Goal: Task Accomplishment & Management: Use online tool/utility

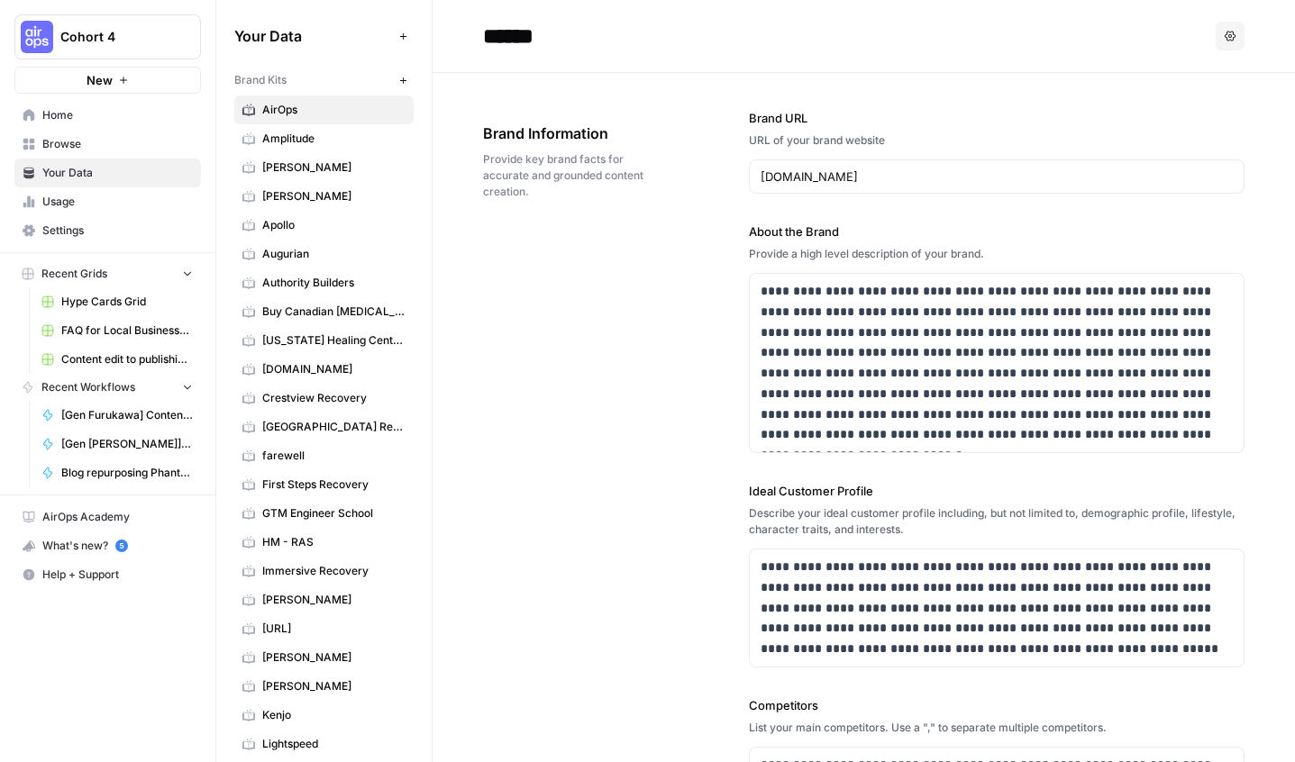
scroll to position [471, 0]
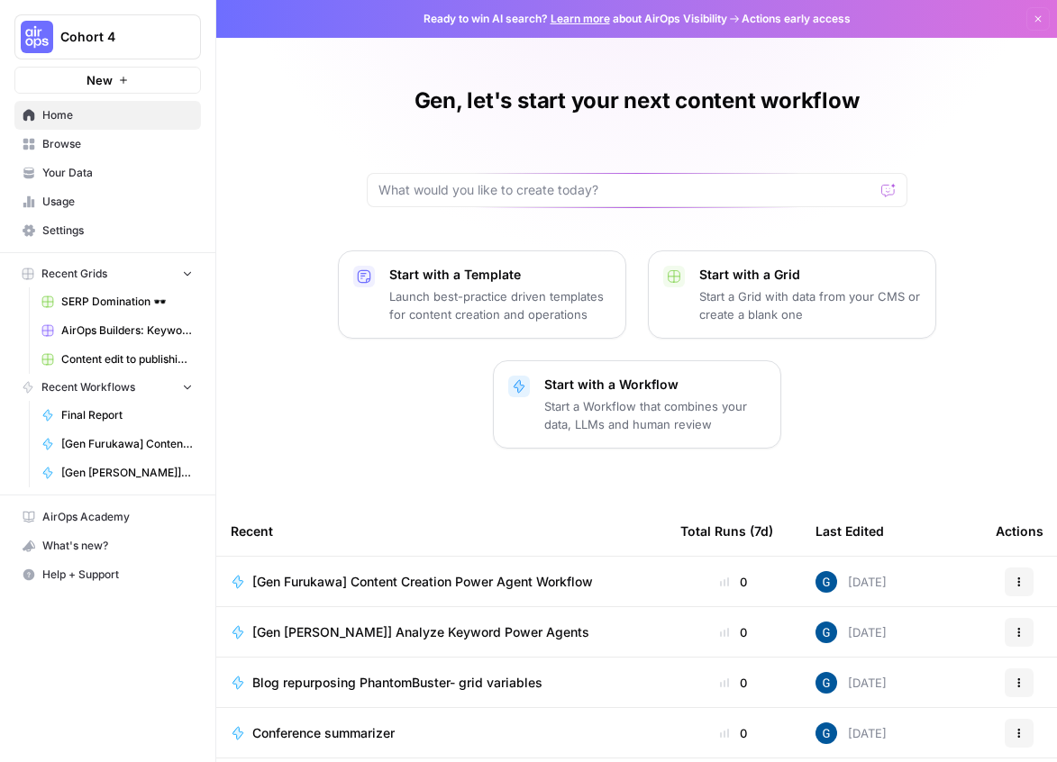
click at [140, 419] on span "Final Report" at bounding box center [127, 415] width 132 height 16
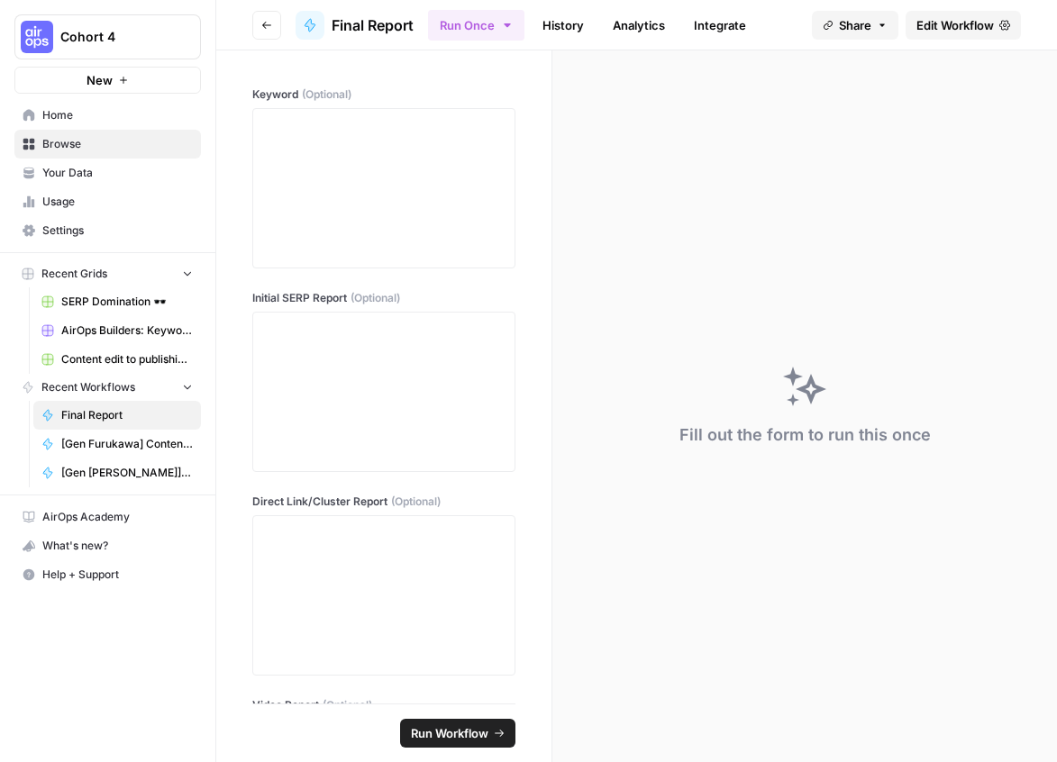
click at [150, 440] on span "[Gen Furukawa] Content Creation Power Agent Workflow" at bounding box center [127, 444] width 132 height 16
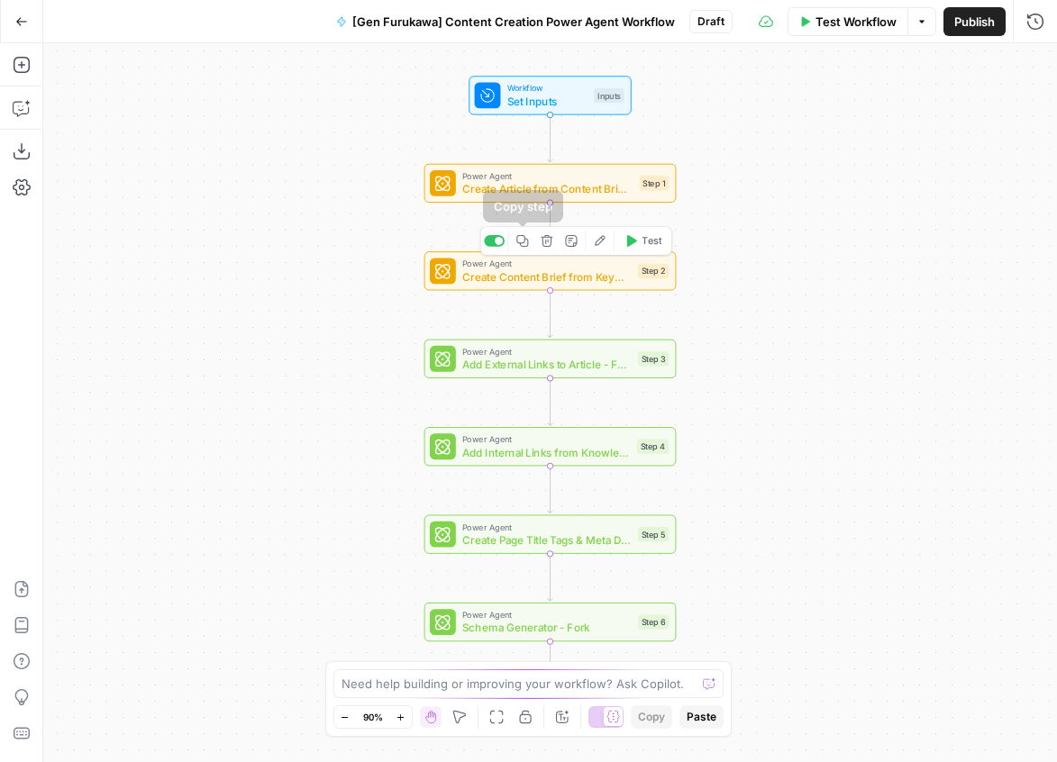
click at [511, 267] on span "Power Agent" at bounding box center [546, 263] width 169 height 13
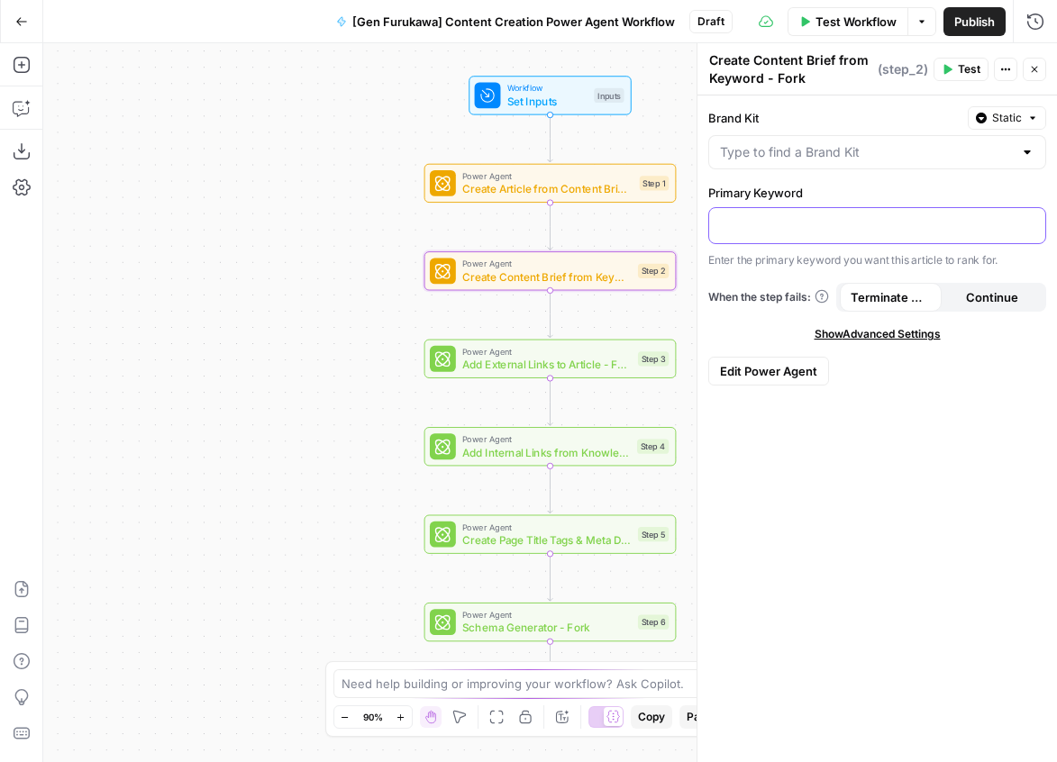
click at [813, 220] on p at bounding box center [877, 224] width 314 height 18
click at [1028, 222] on icon "button" at bounding box center [1028, 224] width 9 height 9
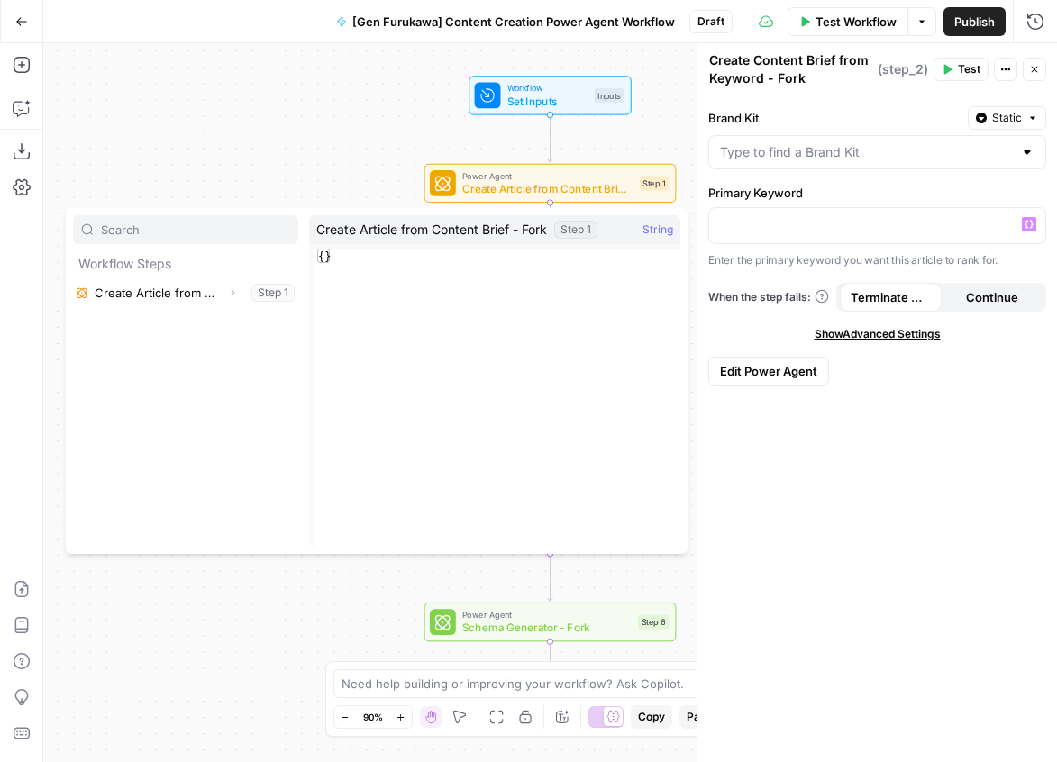
click at [781, 92] on header "Create Content Brief from Keyword - Fork Create Content Brief from Keyword - Fo…" at bounding box center [876, 69] width 359 height 52
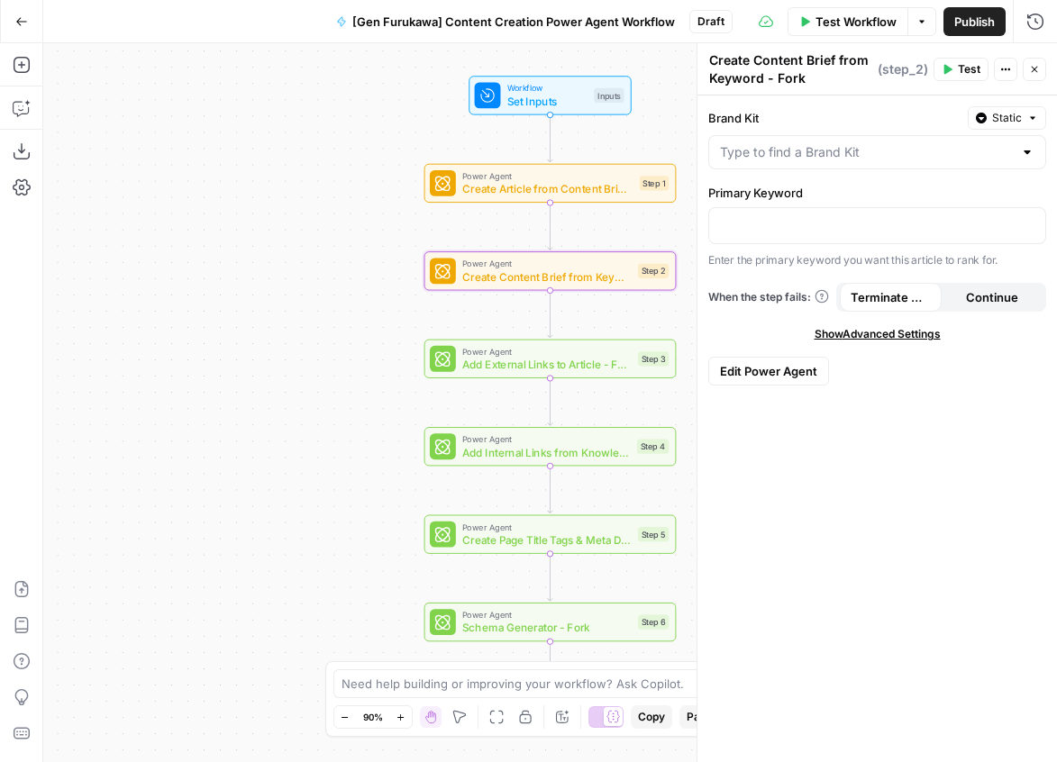
click at [1025, 59] on button "Close" at bounding box center [1034, 69] width 23 height 23
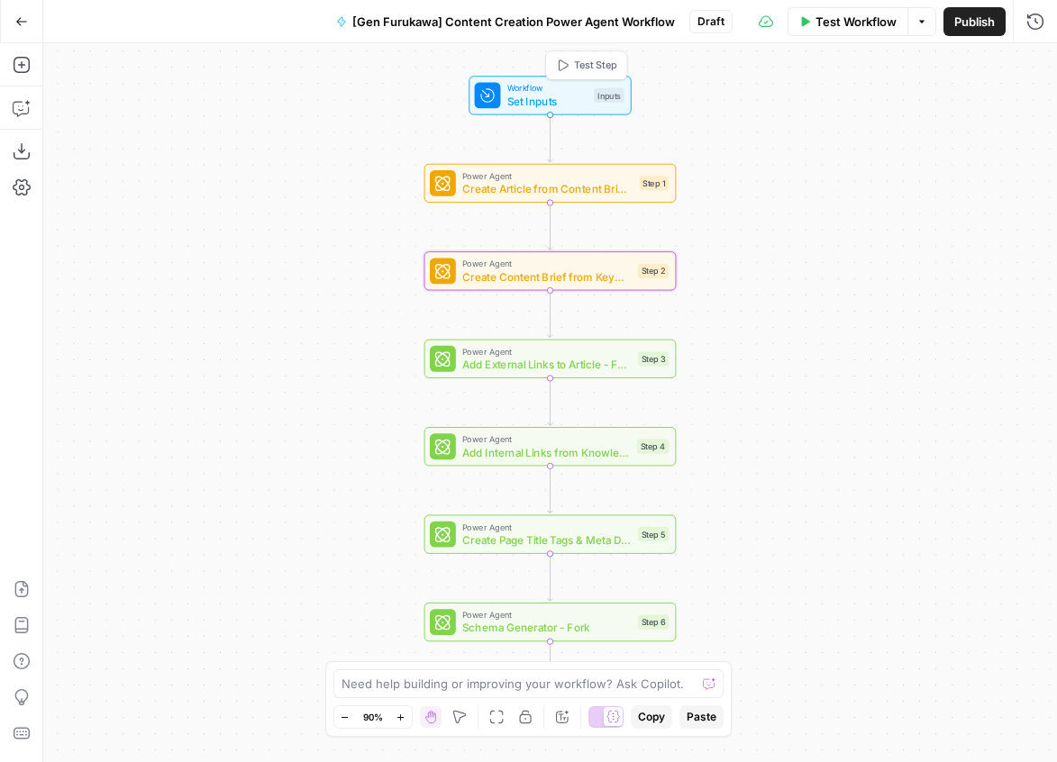
click at [526, 97] on span "Set Inputs" at bounding box center [547, 101] width 80 height 16
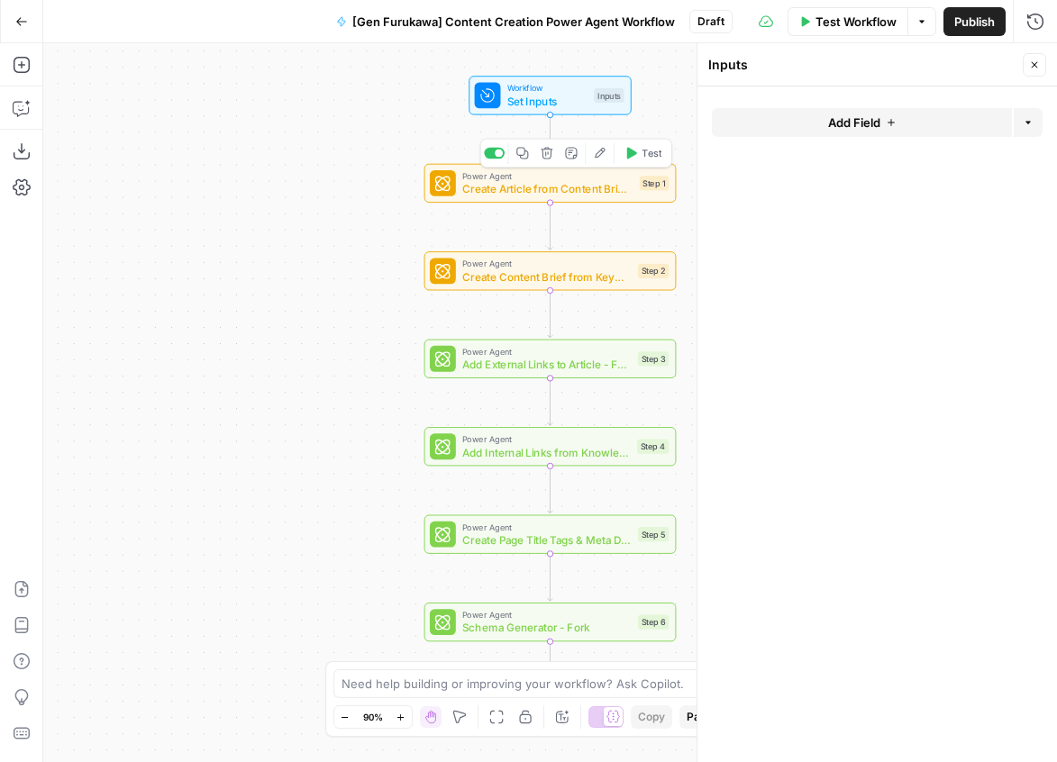
click at [544, 181] on span "Create Article from Content Brief - Fork" at bounding box center [547, 189] width 170 height 16
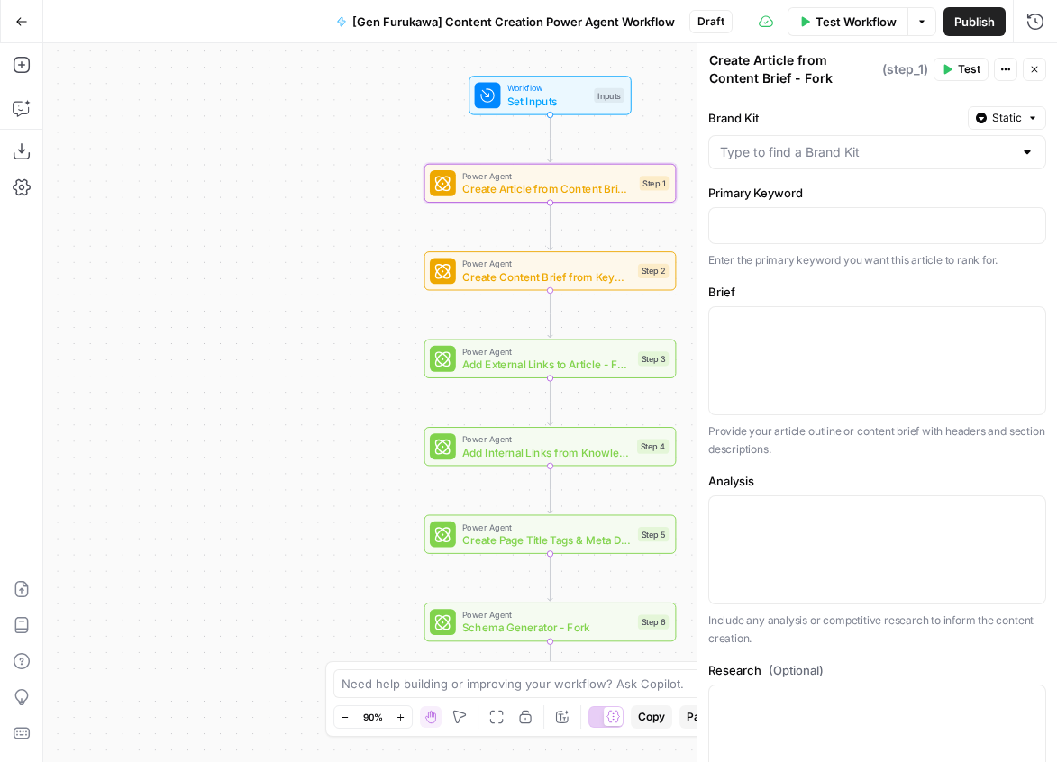
click at [19, 10] on button "Go Back" at bounding box center [21, 21] width 32 height 32
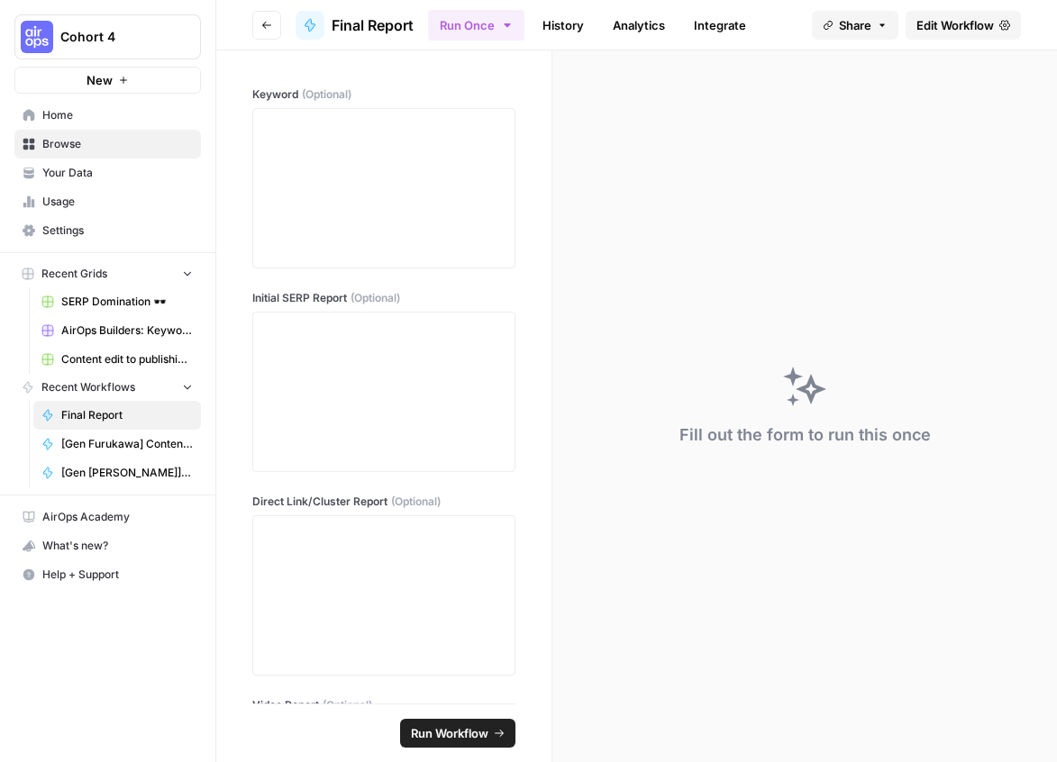
click at [217, 30] on icon "button" at bounding box center [219, 36] width 13 height 13
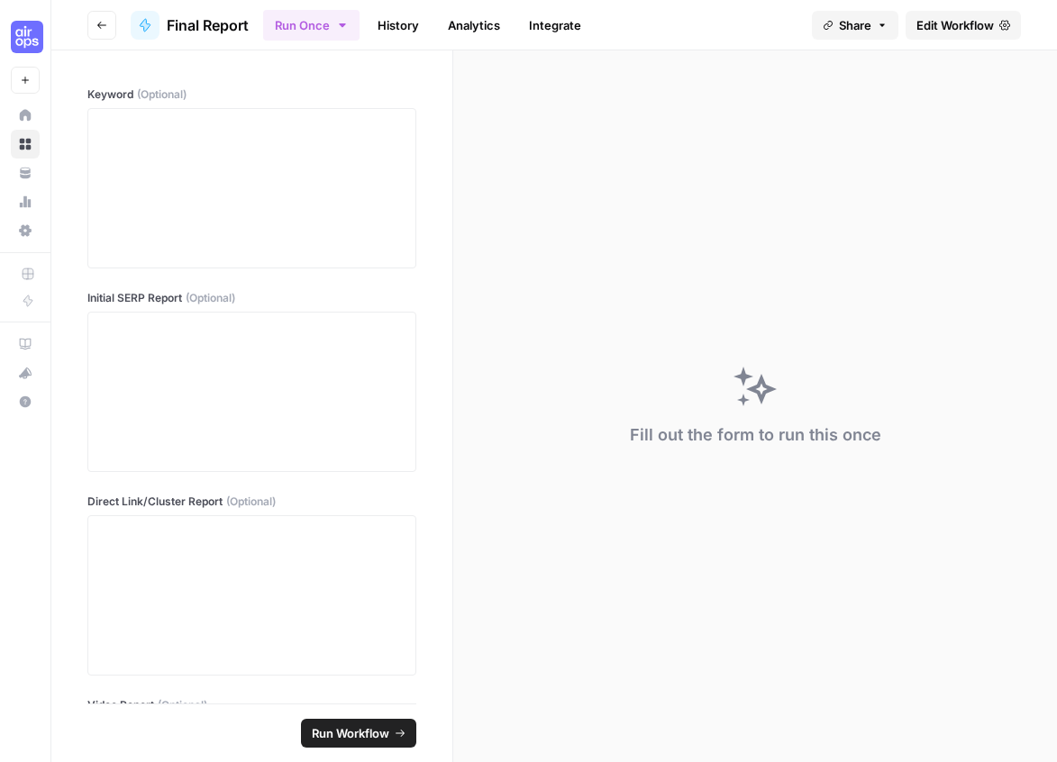
click at [105, 13] on button "Go back" at bounding box center [101, 25] width 29 height 29
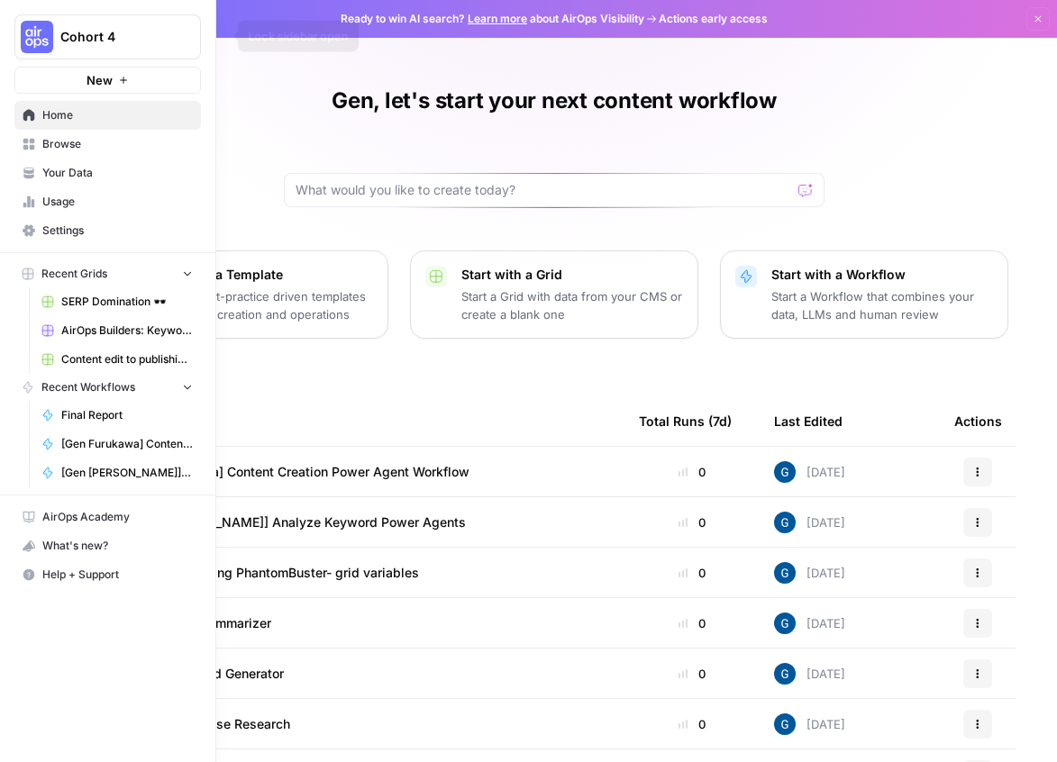
click at [214, 39] on icon "button" at bounding box center [219, 36] width 13 height 13
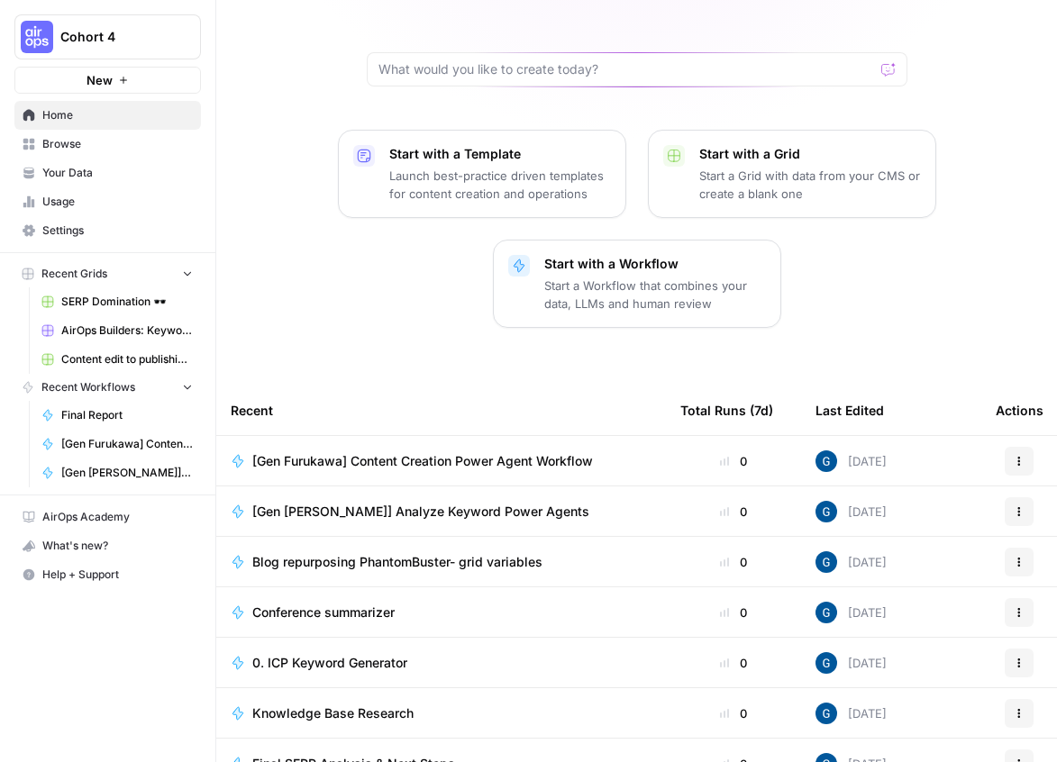
scroll to position [177, 0]
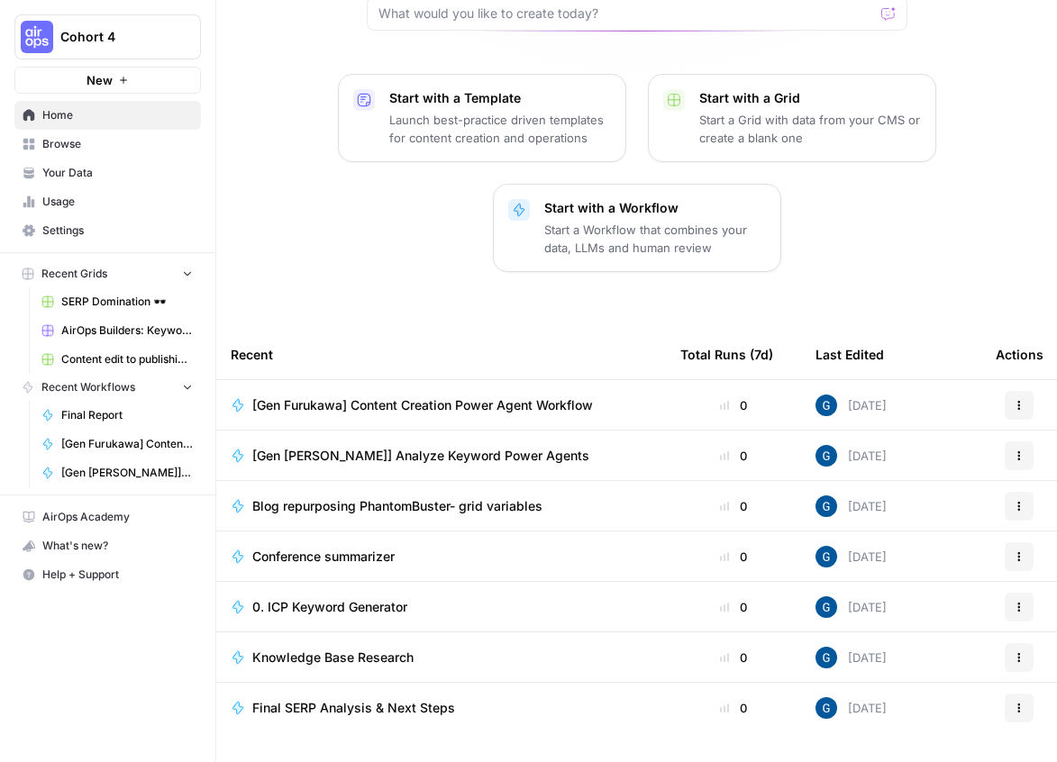
click at [192, 388] on icon "button" at bounding box center [187, 386] width 13 height 13
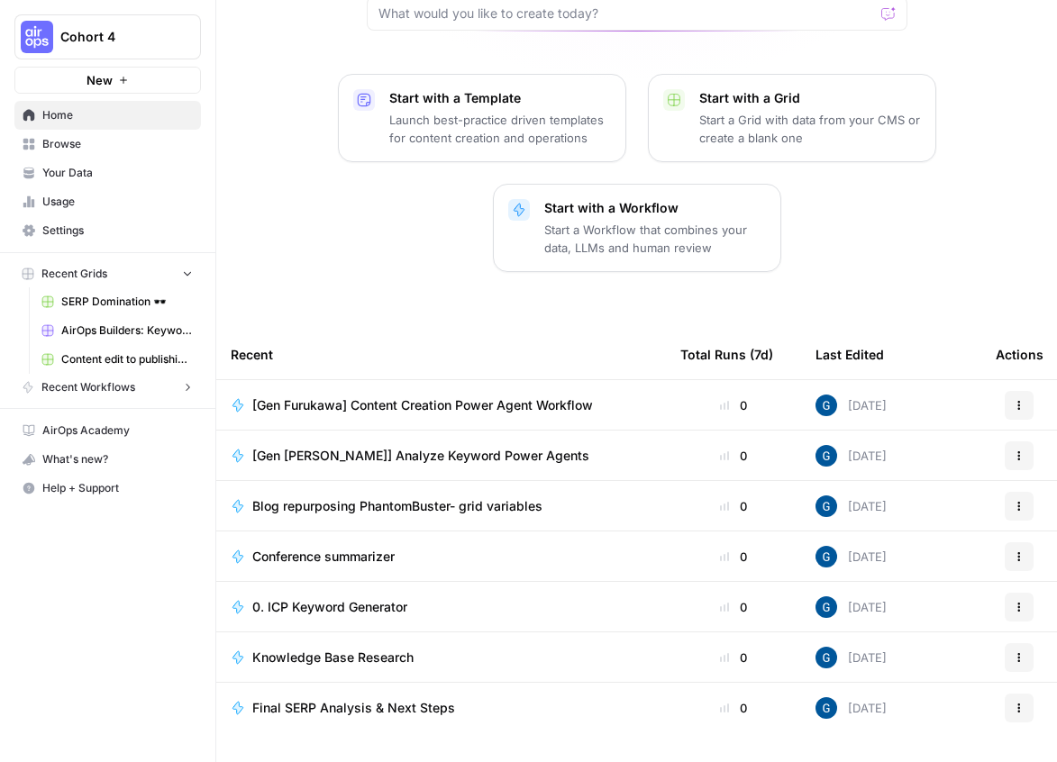
click at [192, 388] on icon "button" at bounding box center [187, 387] width 13 height 13
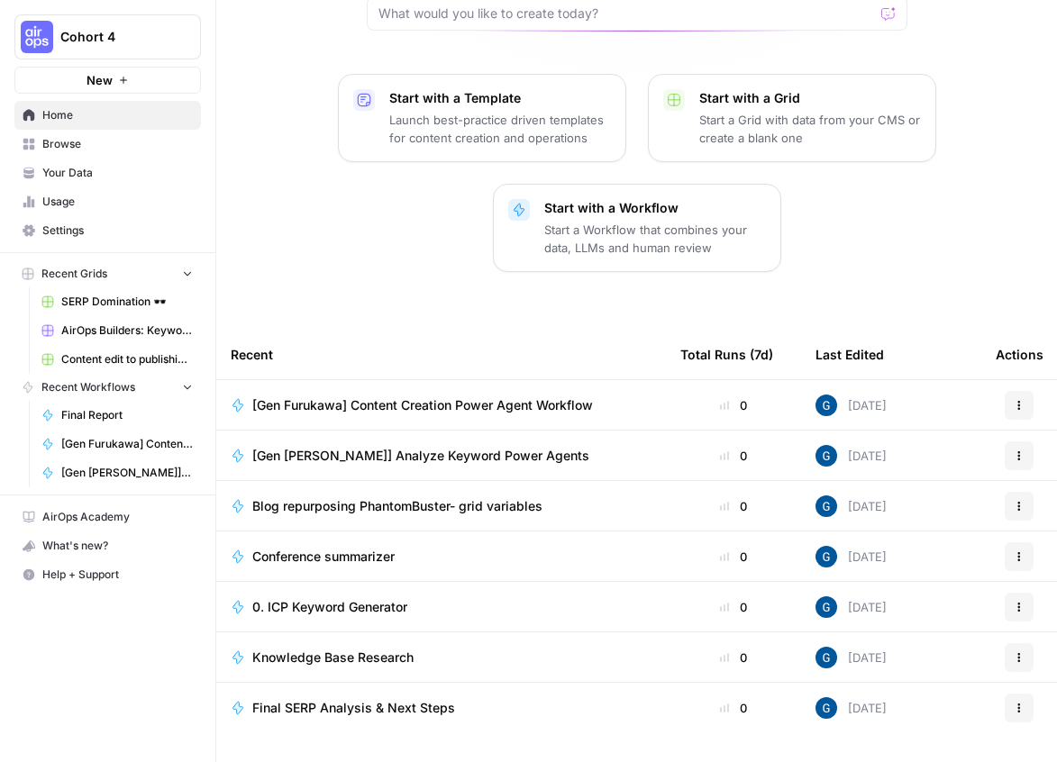
click at [306, 667] on td "Knowledge Base Research" at bounding box center [441, 657] width 450 height 50
click at [312, 703] on span "Final SERP Analysis & Next Steps" at bounding box center [353, 708] width 203 height 18
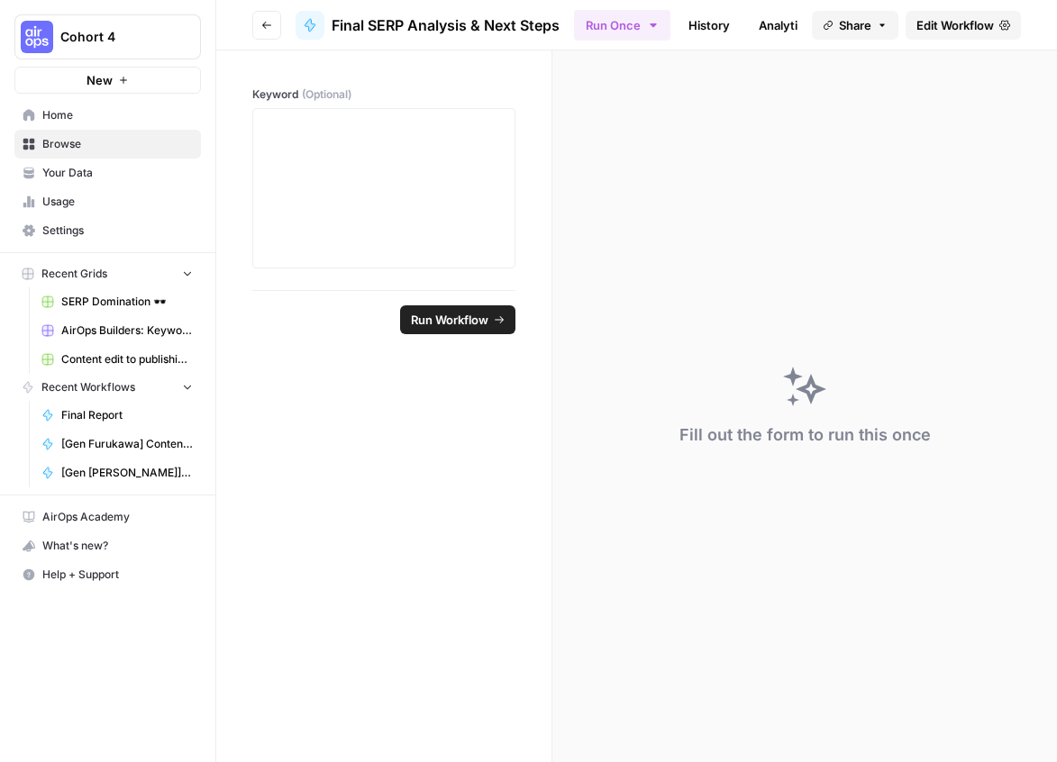
click at [981, 31] on span "Edit Workflow" at bounding box center [954, 25] width 77 height 18
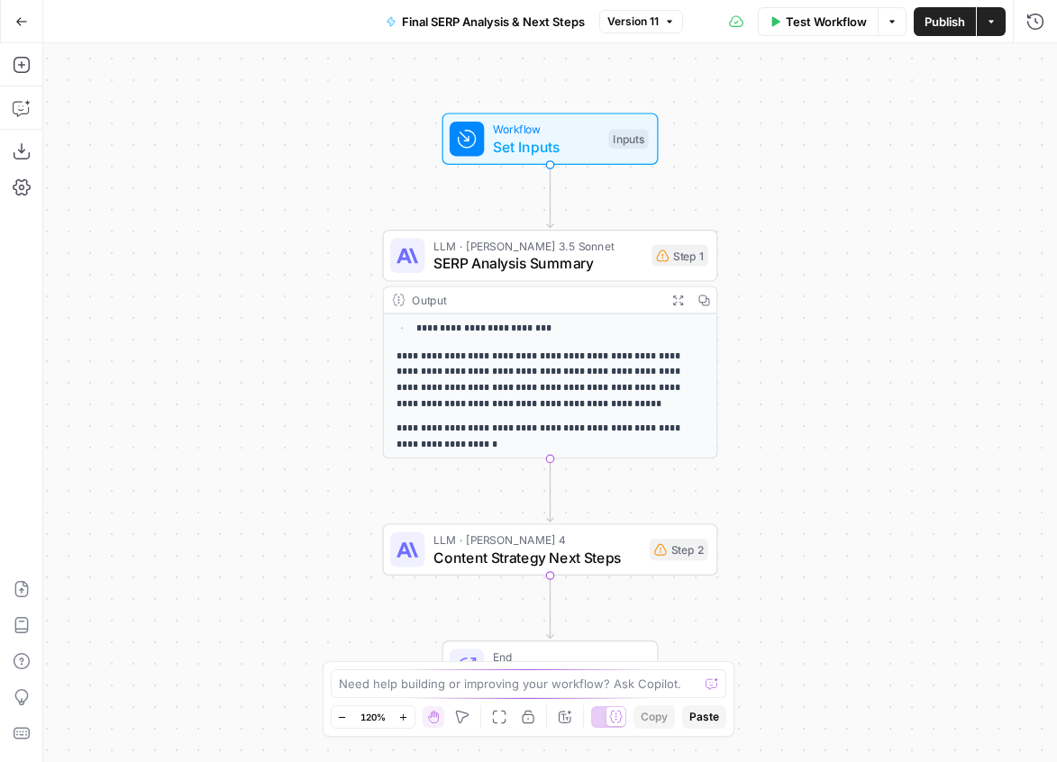
scroll to position [180, 0]
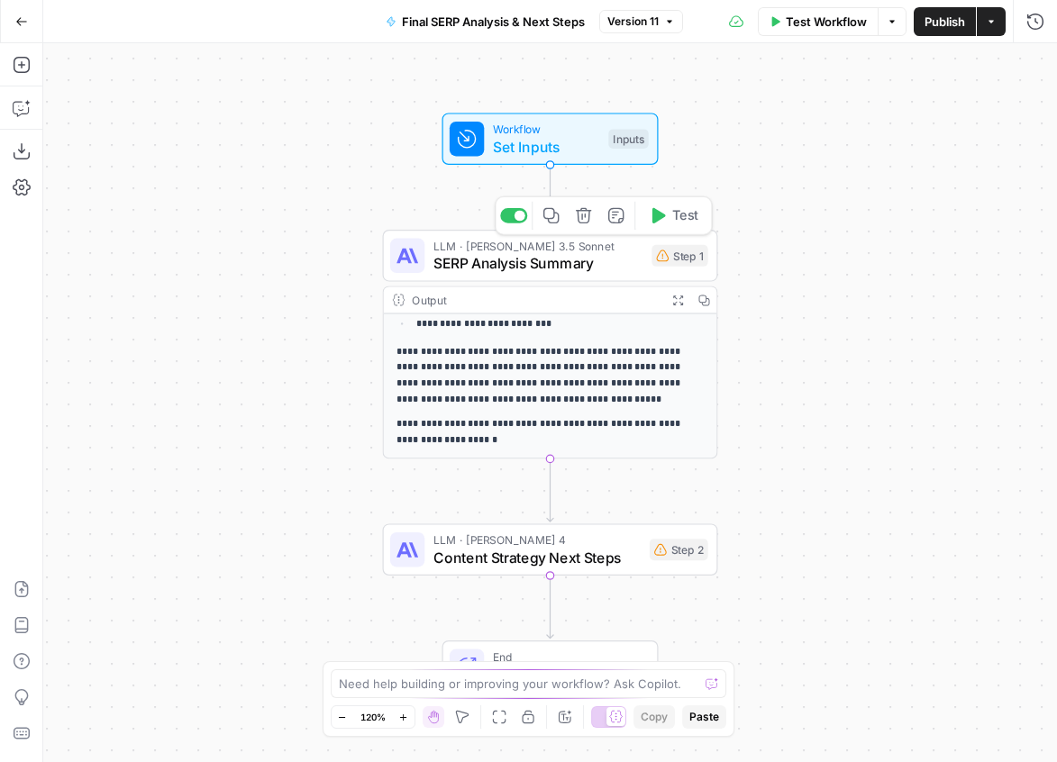
click at [557, 256] on span "SERP Analysis Summary" at bounding box center [538, 263] width 210 height 22
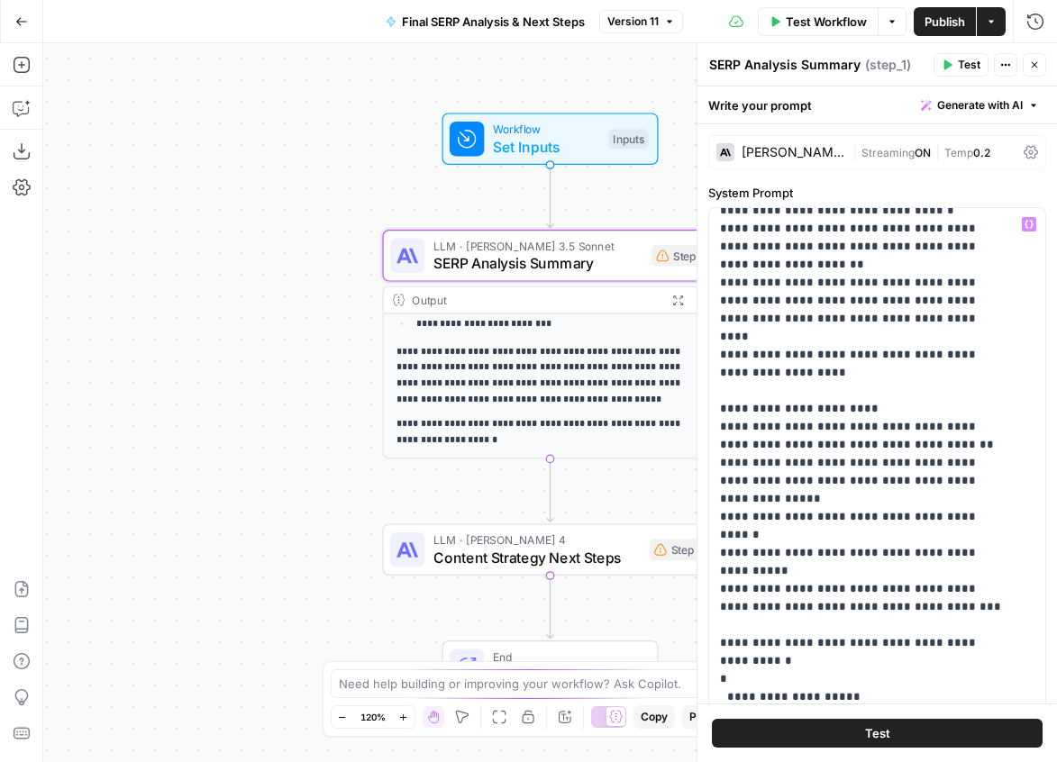
scroll to position [1136, 0]
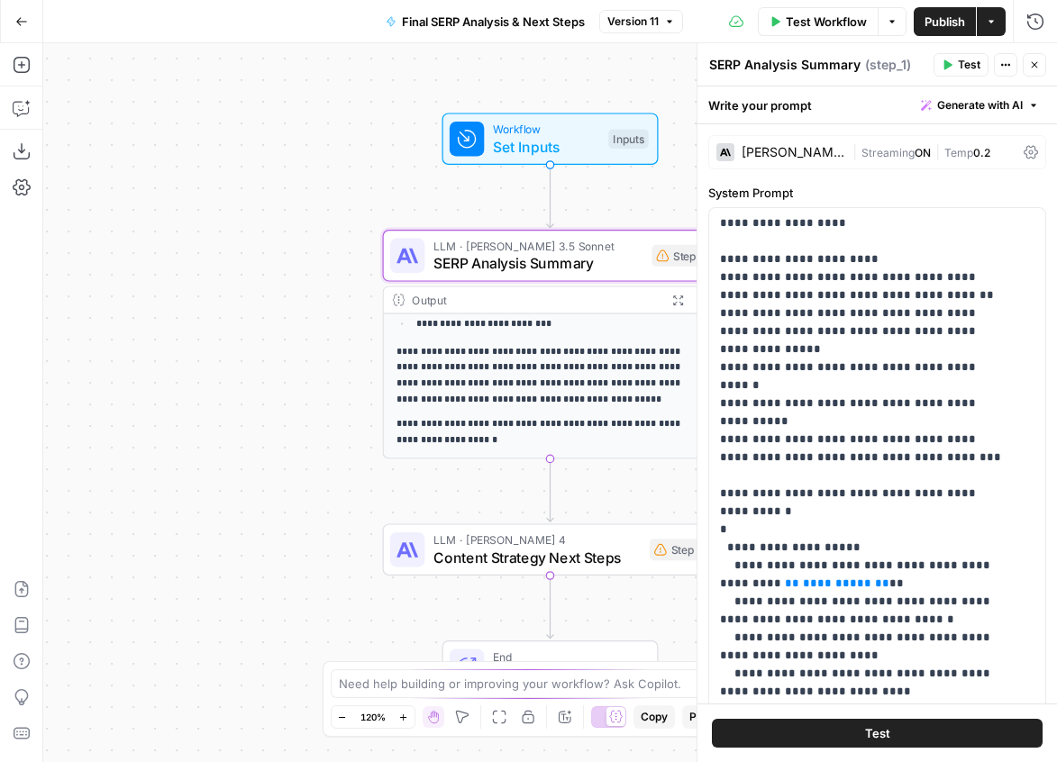
click at [494, 560] on span "Content Strategy Next Steps" at bounding box center [536, 558] width 207 height 22
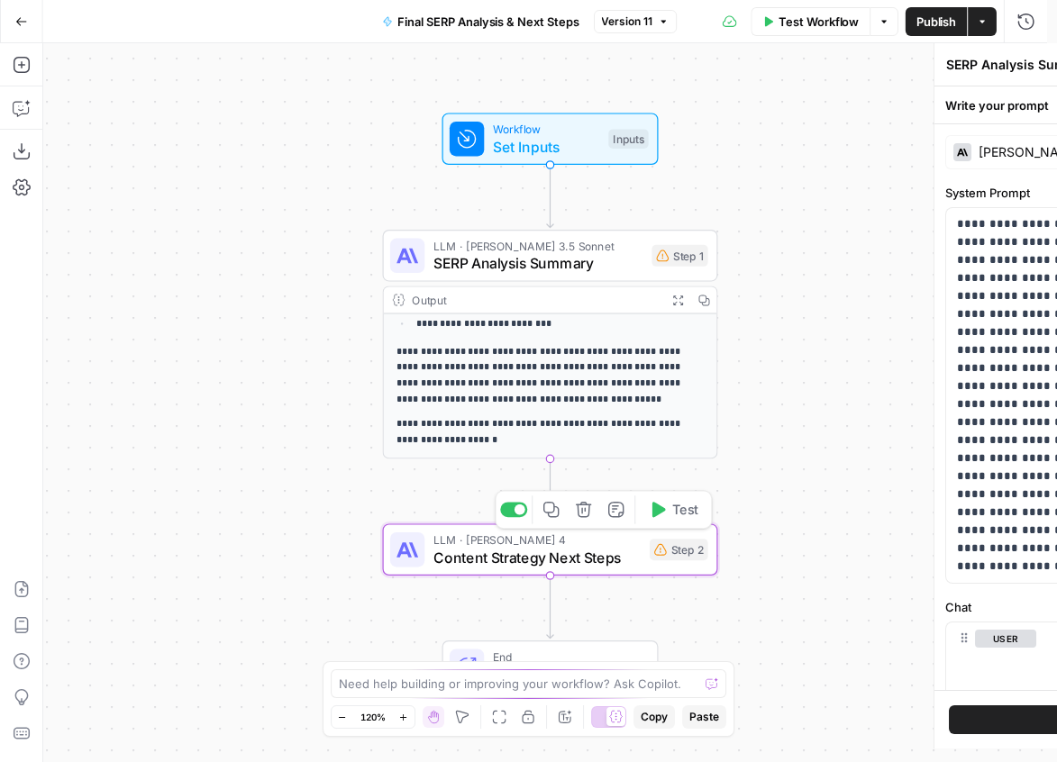
type textarea "Content Strategy Next Steps"
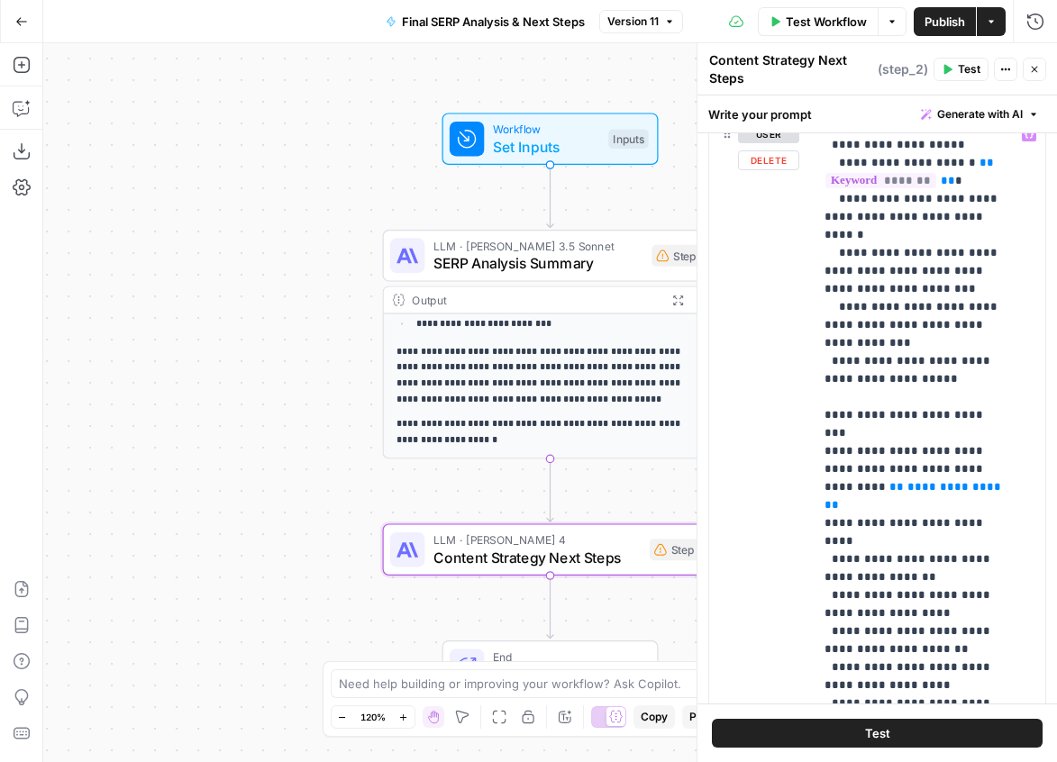
scroll to position [2897, 0]
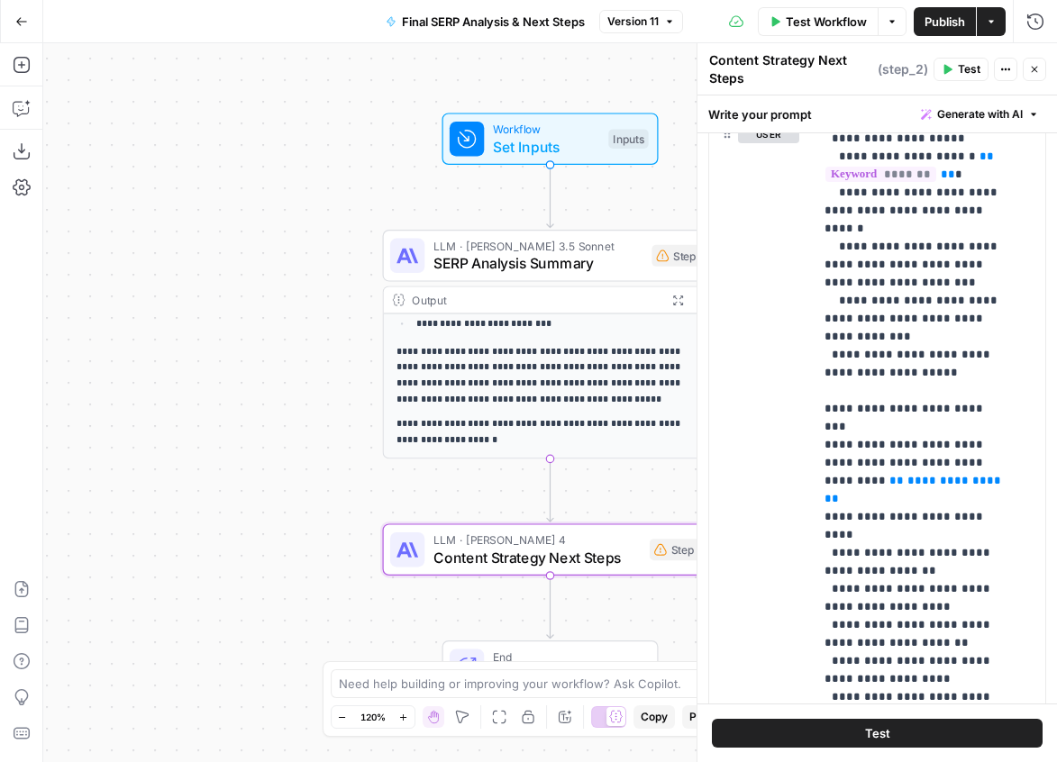
click at [970, 68] on span "Test" at bounding box center [969, 69] width 23 height 16
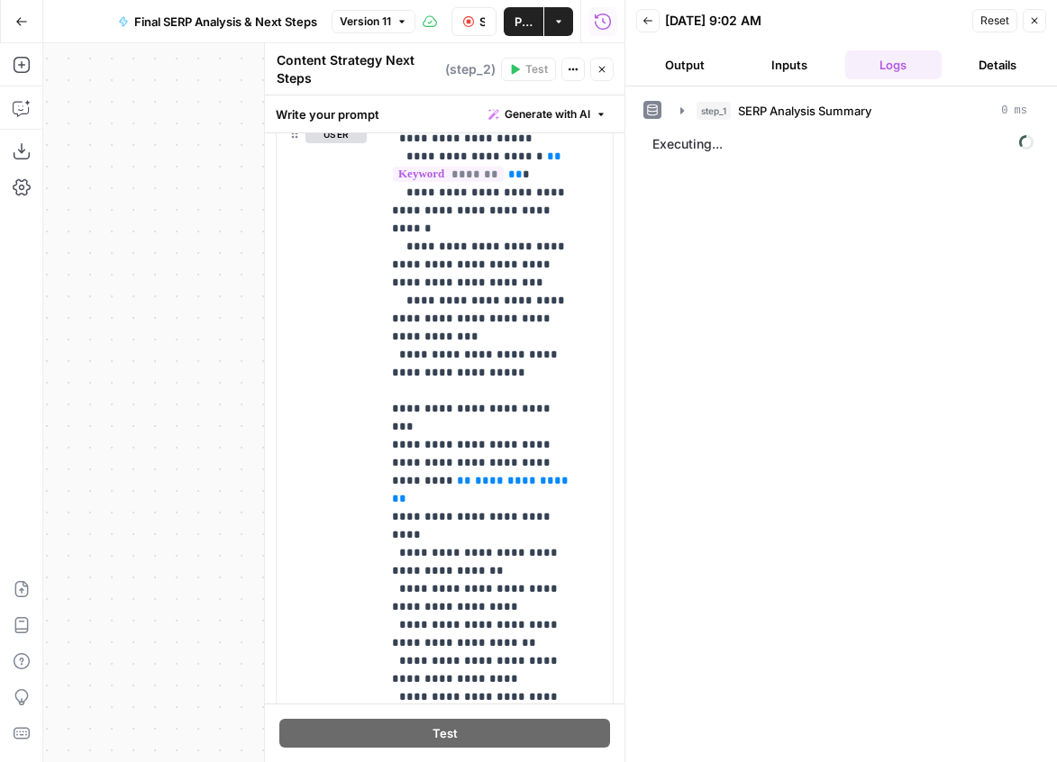
click at [791, 65] on button "Inputs" at bounding box center [789, 64] width 97 height 29
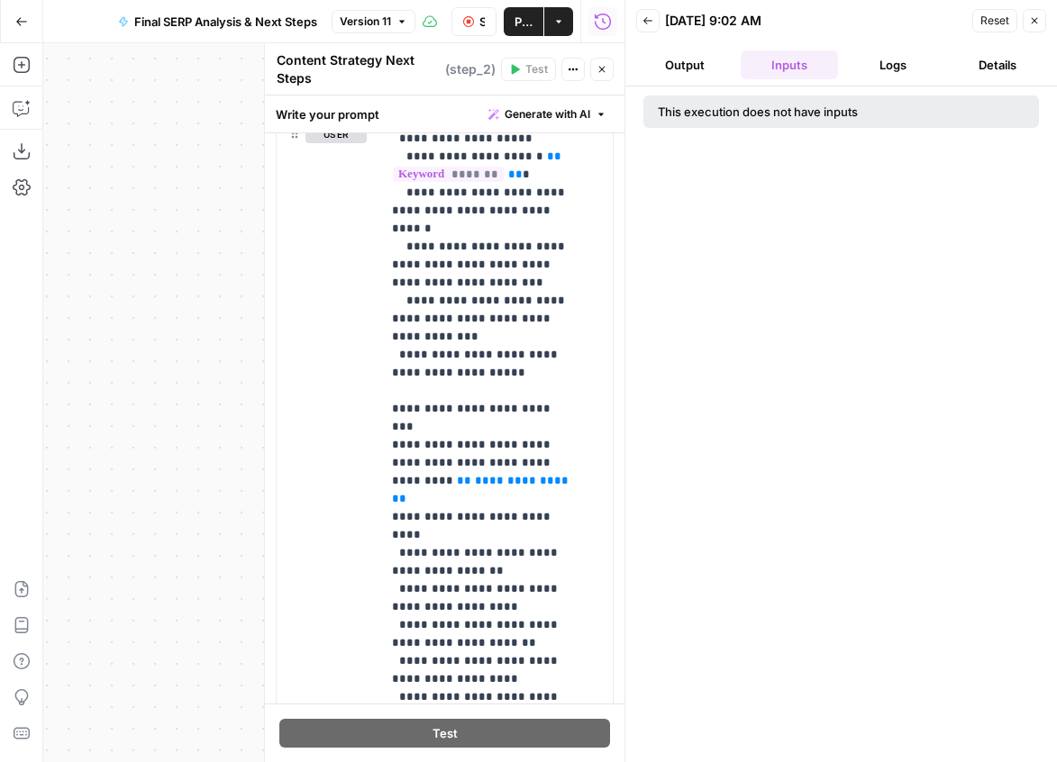
click at [692, 53] on button "Output" at bounding box center [684, 64] width 97 height 29
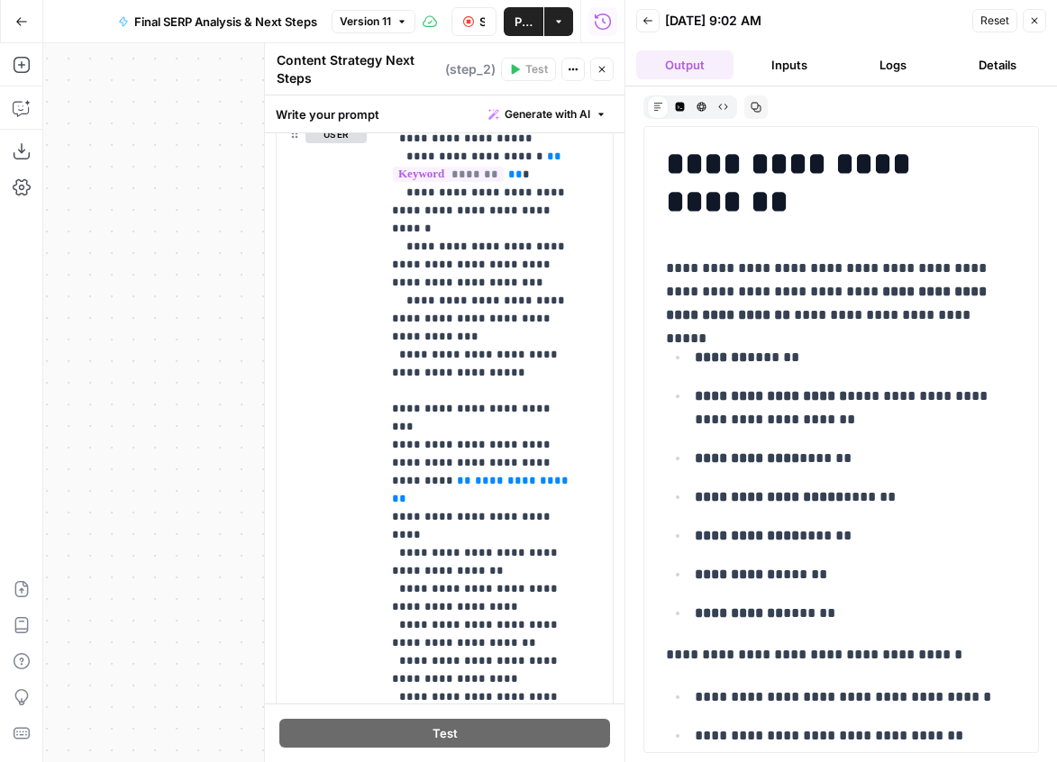
click at [783, 68] on button "Inputs" at bounding box center [789, 64] width 97 height 29
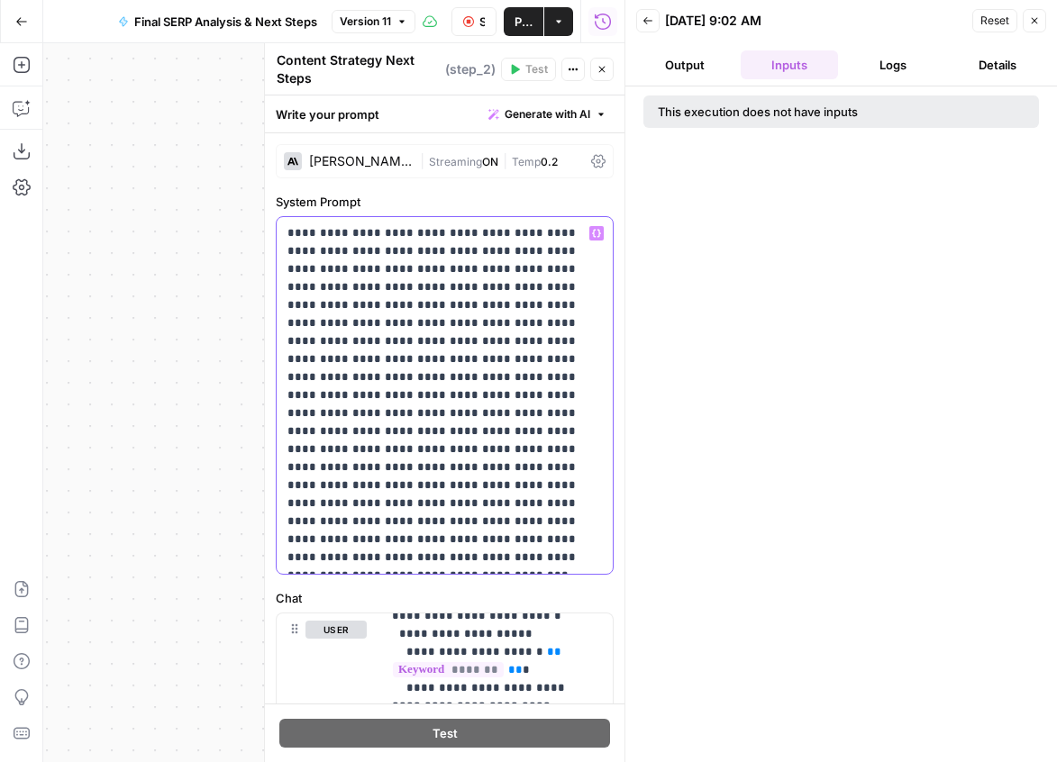
click at [563, 283] on p "**********" at bounding box center [437, 395] width 301 height 342
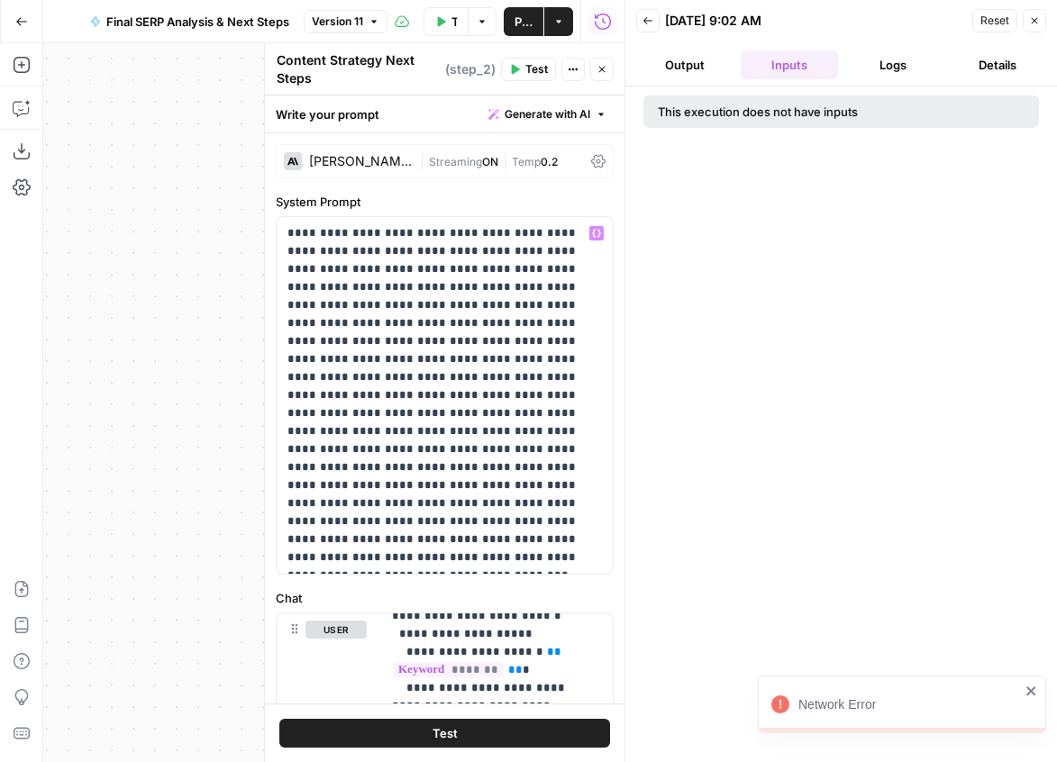
click at [1021, 690] on div "Network Error" at bounding box center [895, 704] width 259 height 29
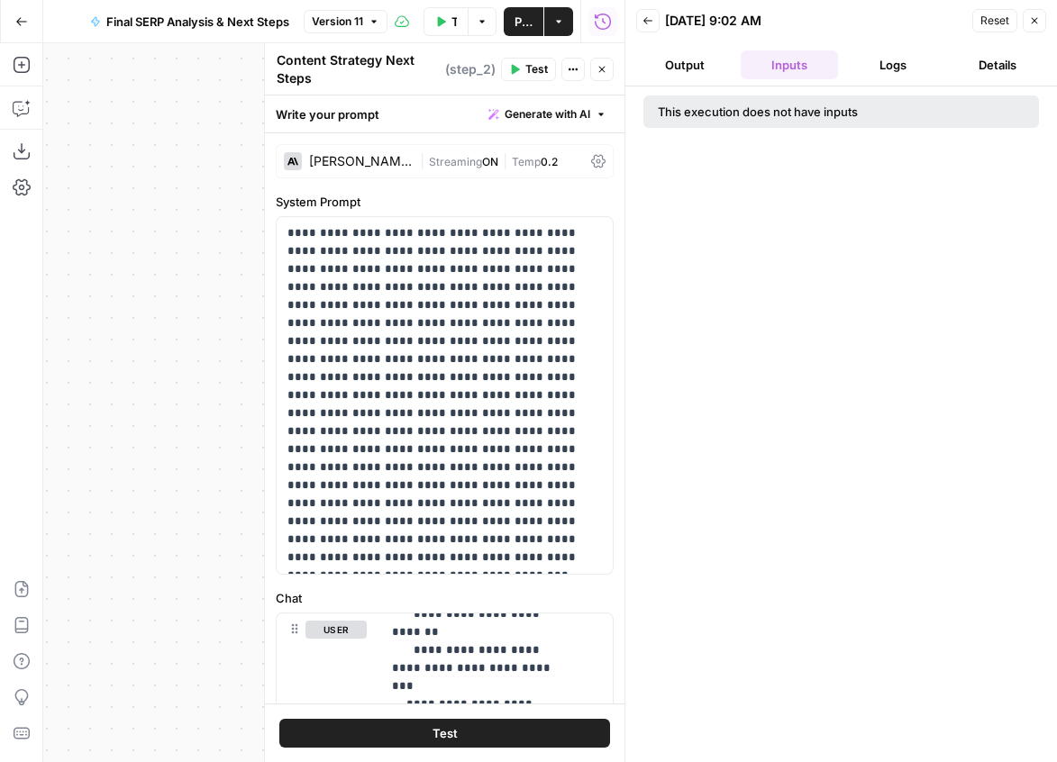
click at [641, 16] on button "Back" at bounding box center [647, 20] width 23 height 23
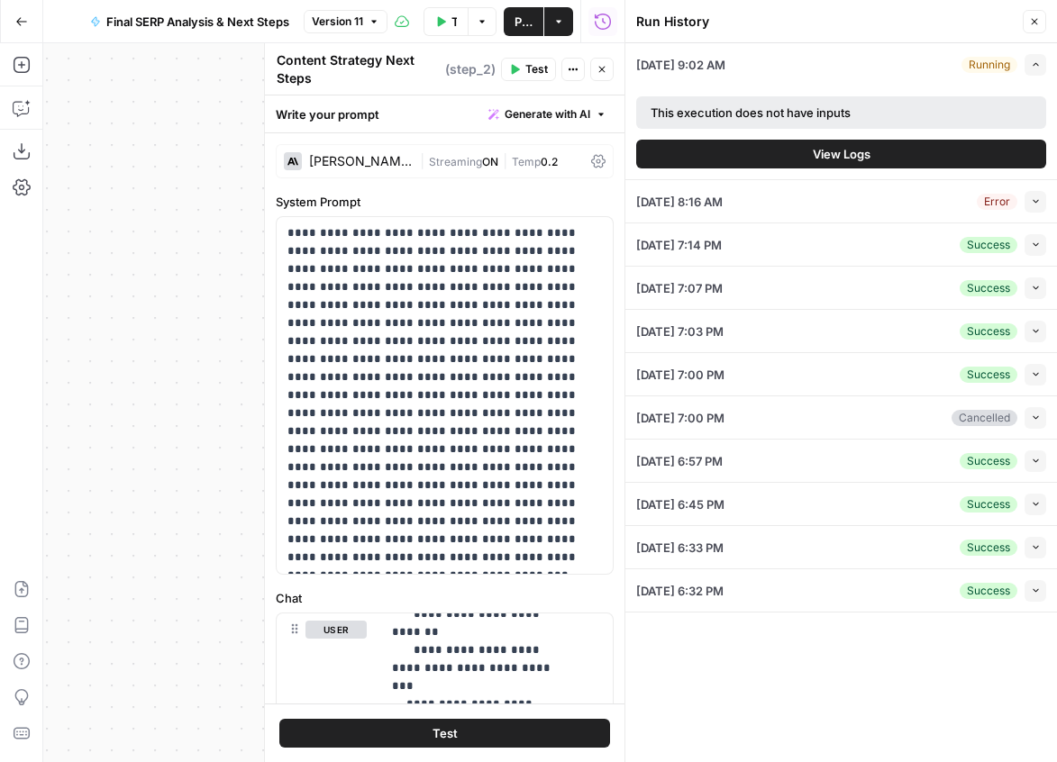
click at [1034, 247] on icon "button" at bounding box center [1036, 245] width 10 height 10
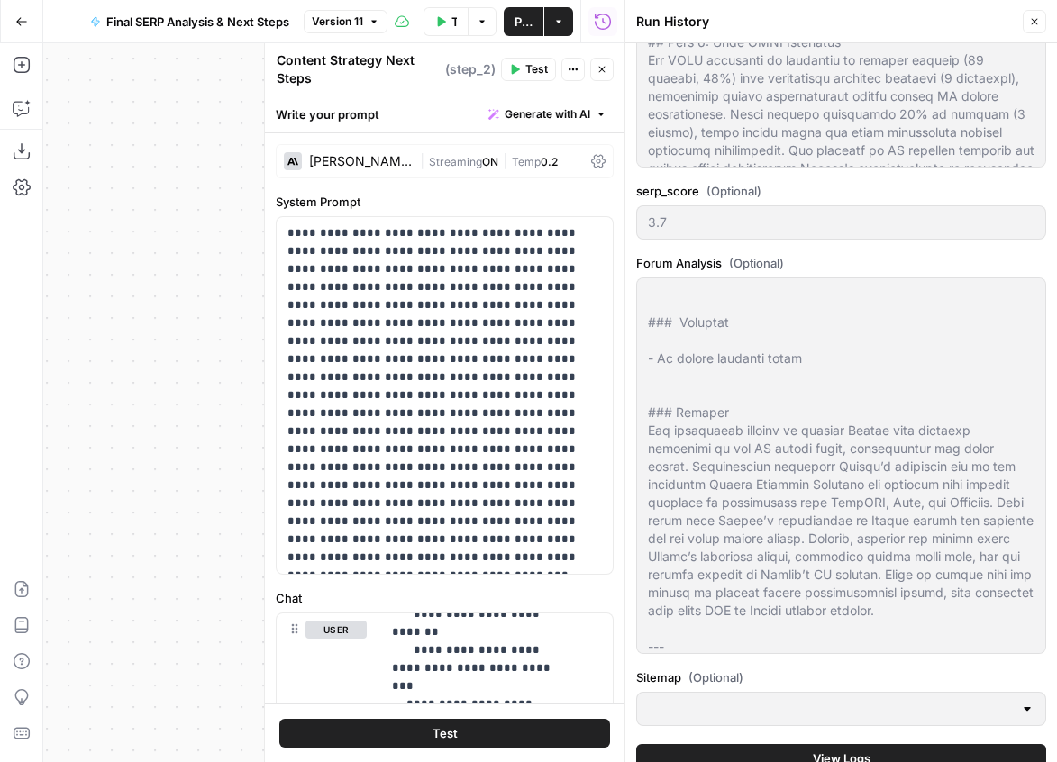
scroll to position [1478, 0]
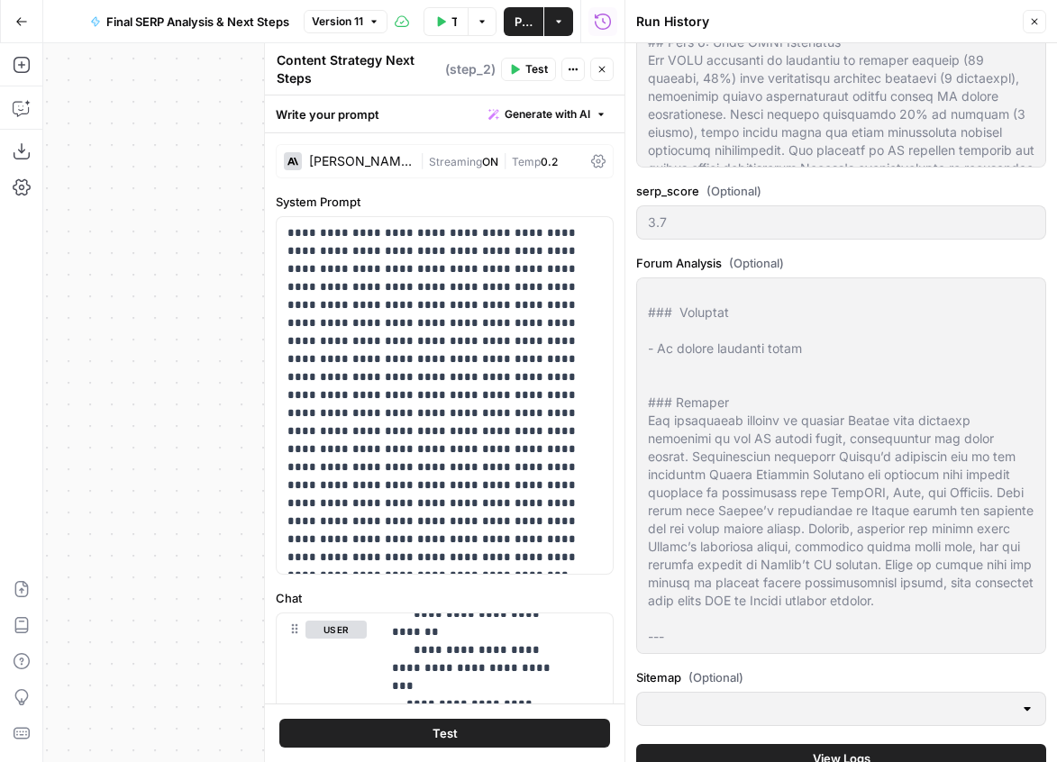
click at [702, 751] on button "View Logs" at bounding box center [841, 758] width 410 height 29
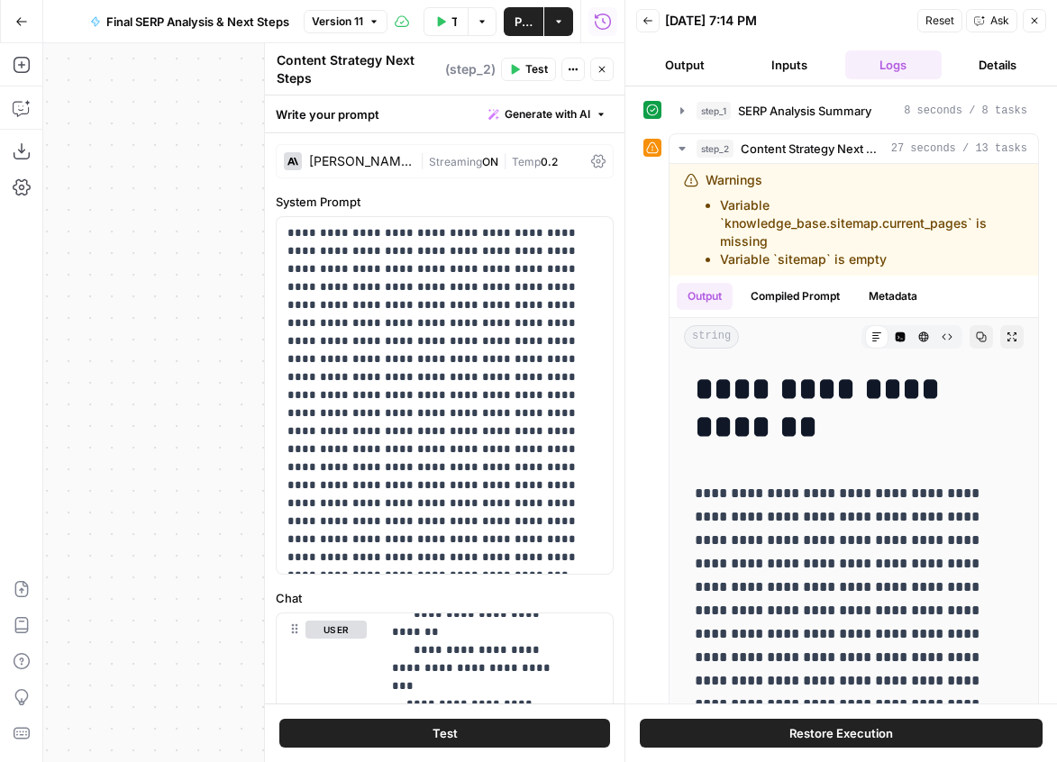
click at [787, 59] on button "Inputs" at bounding box center [789, 64] width 97 height 29
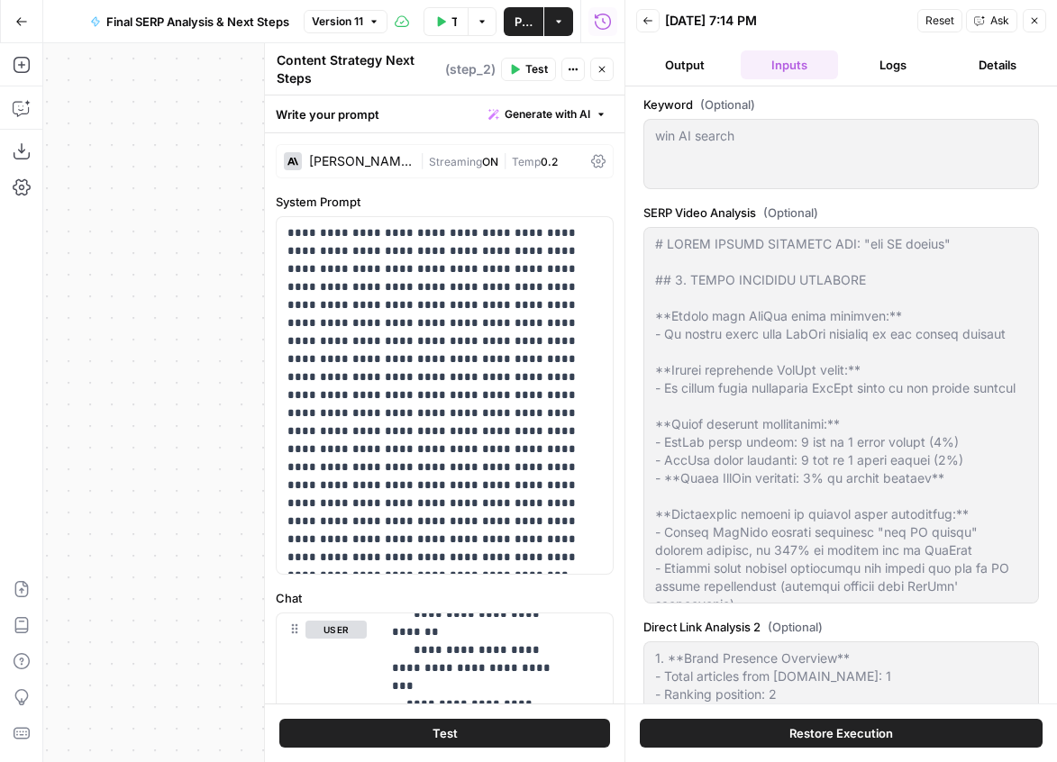
click at [651, 18] on icon "button" at bounding box center [647, 20] width 11 height 11
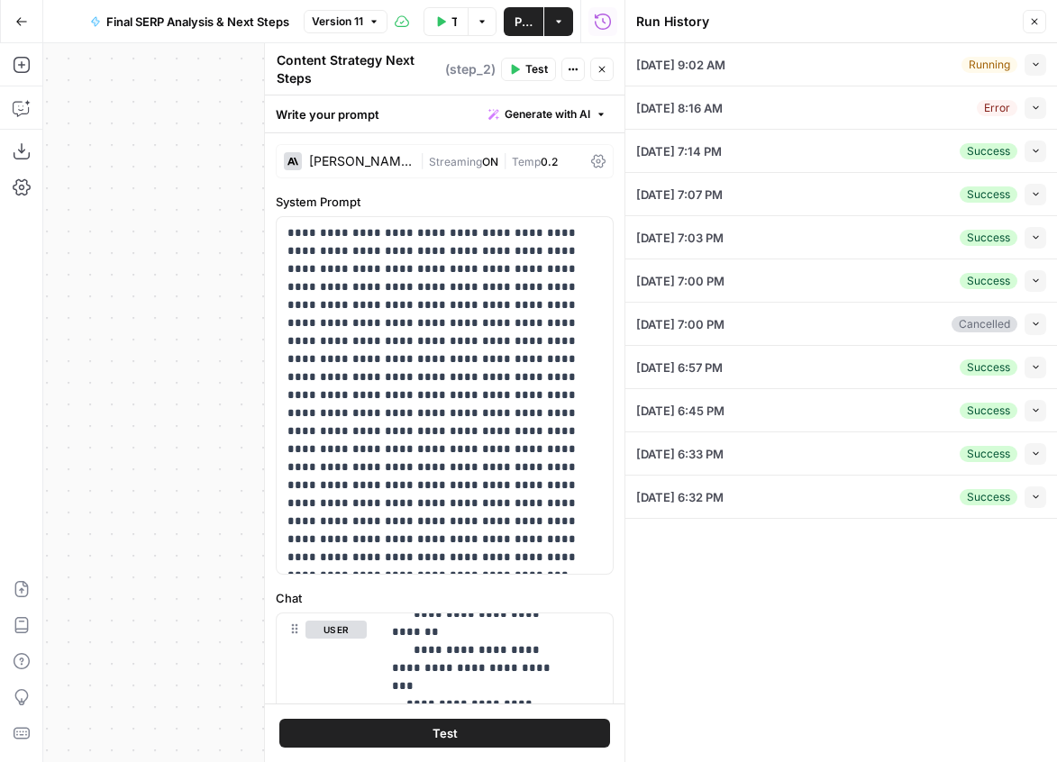
click at [1031, 153] on icon "button" at bounding box center [1036, 151] width 10 height 10
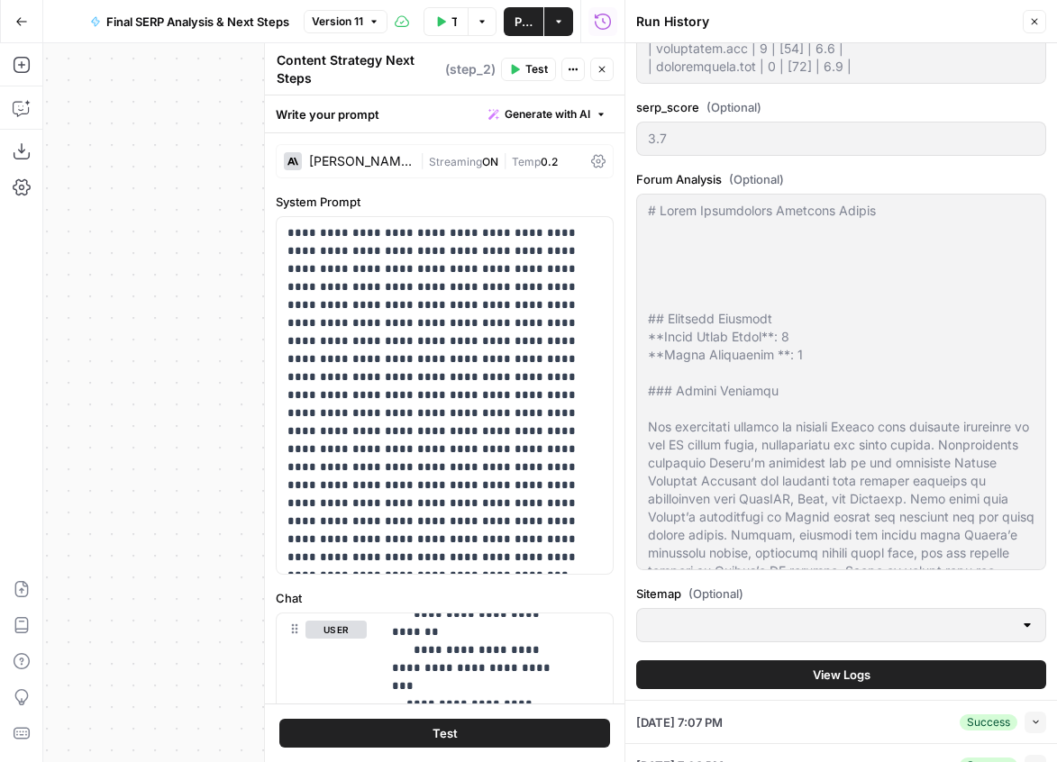
scroll to position [1721, 0]
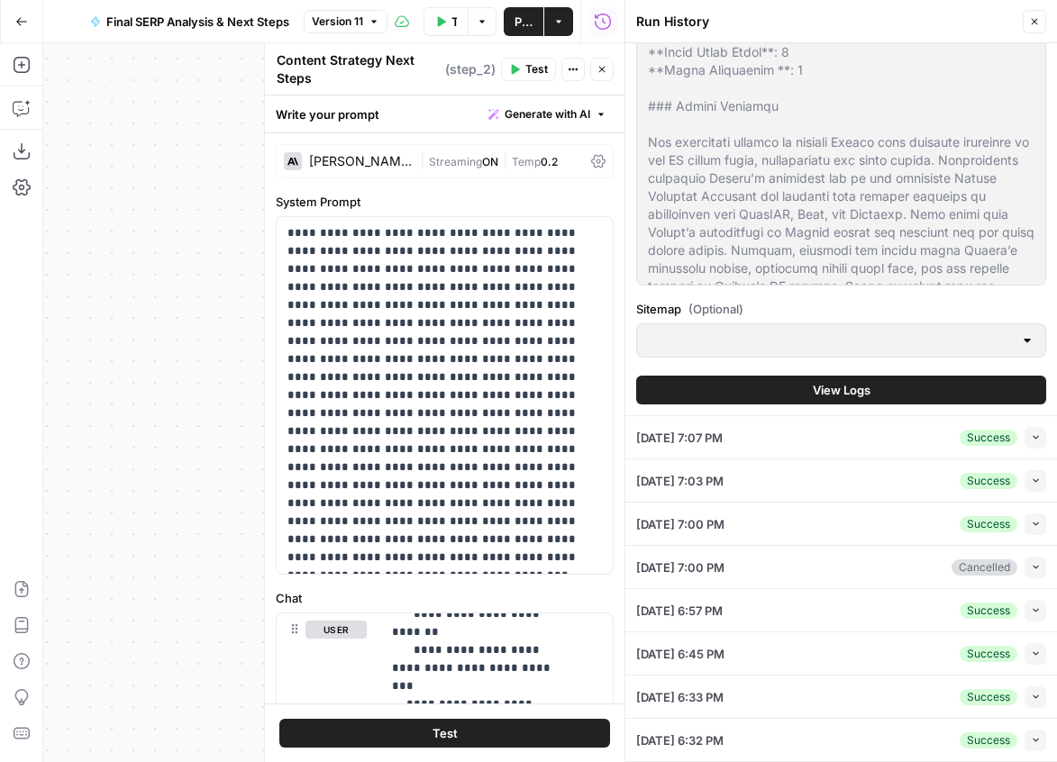
click at [851, 395] on span "View Logs" at bounding box center [842, 390] width 58 height 18
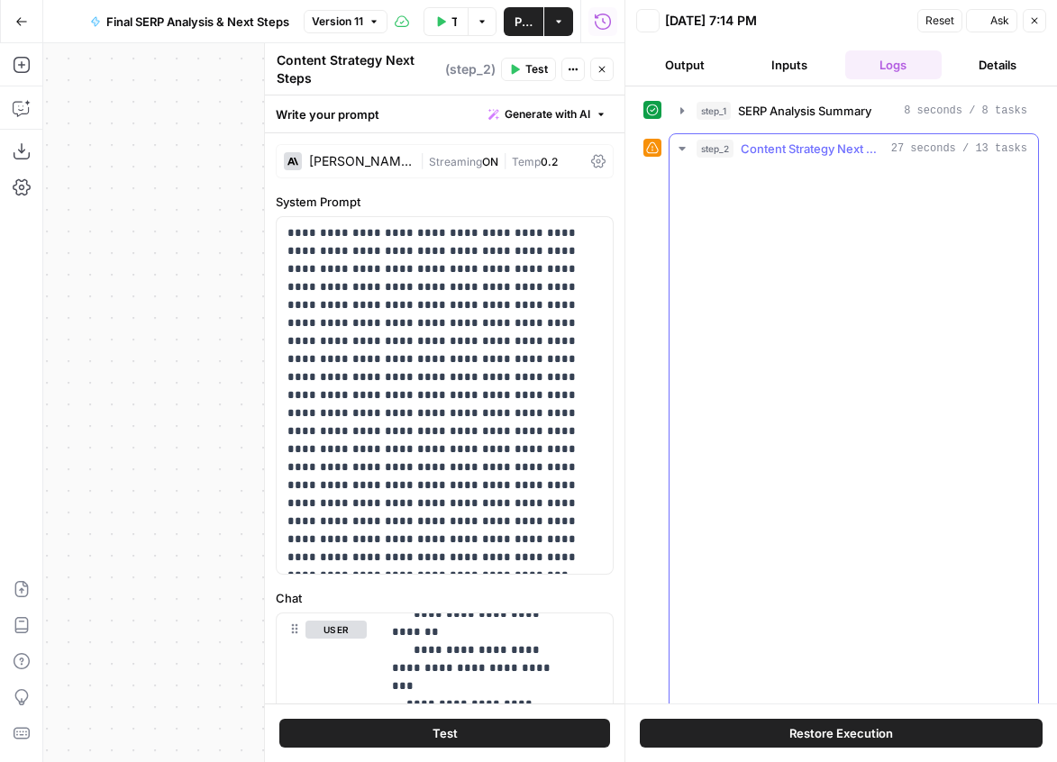
scroll to position [0, 0]
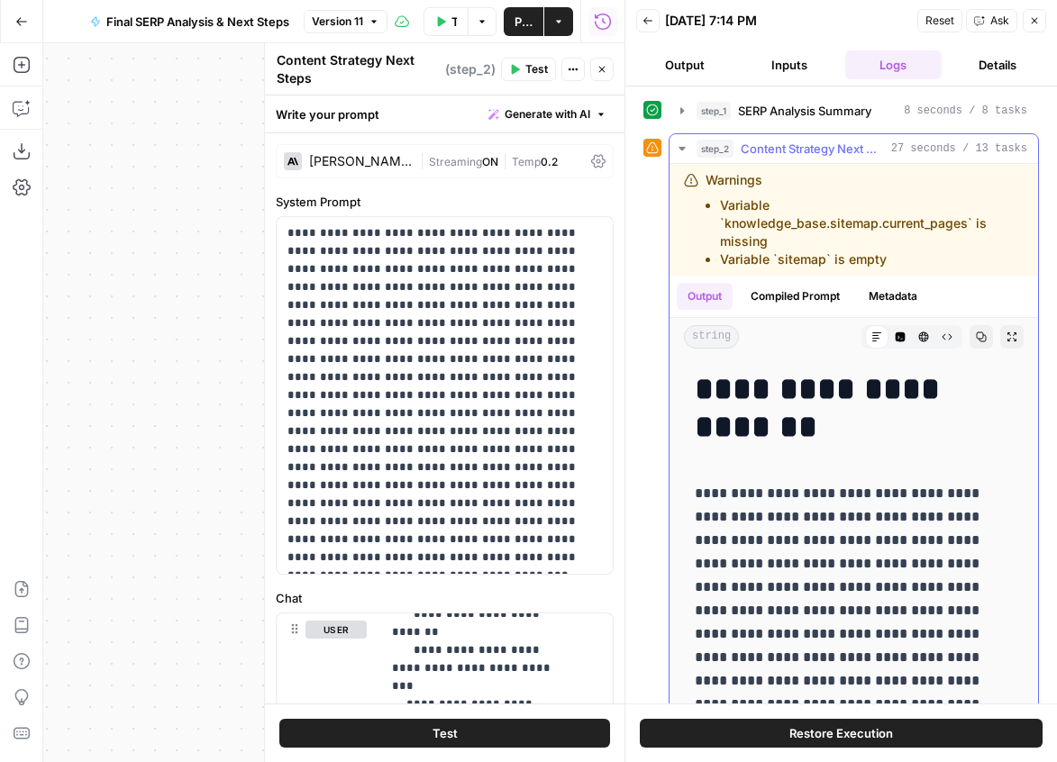
click at [781, 296] on button "Compiled Prompt" at bounding box center [795, 296] width 111 height 27
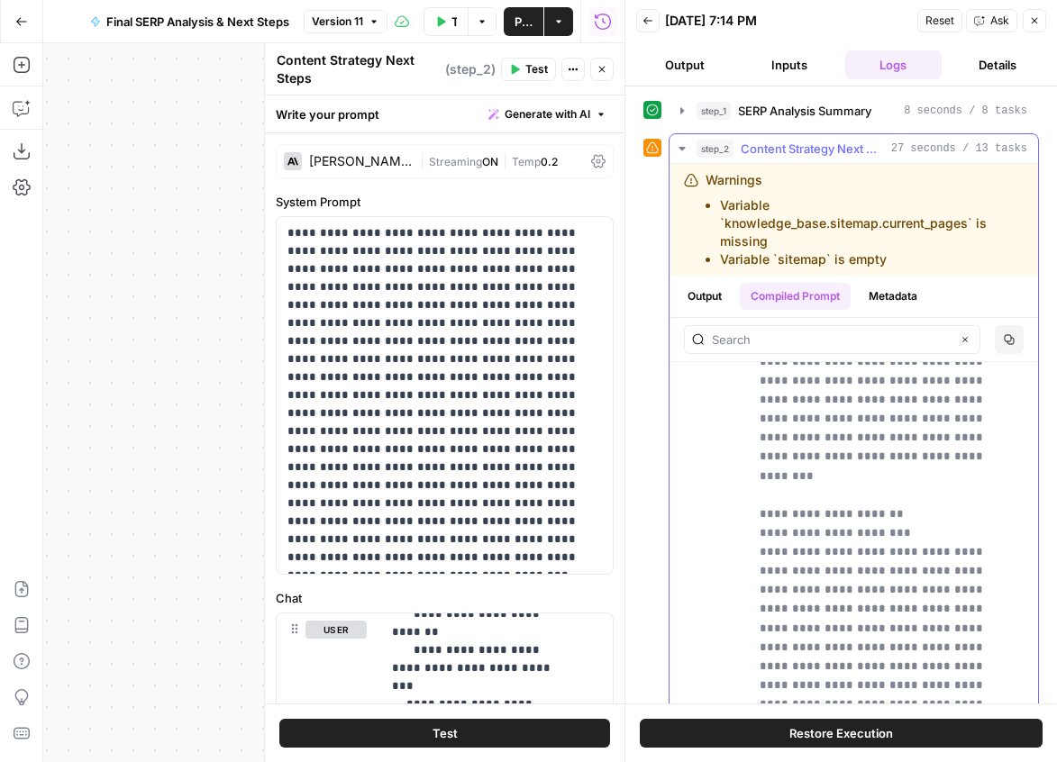
scroll to position [654, 0]
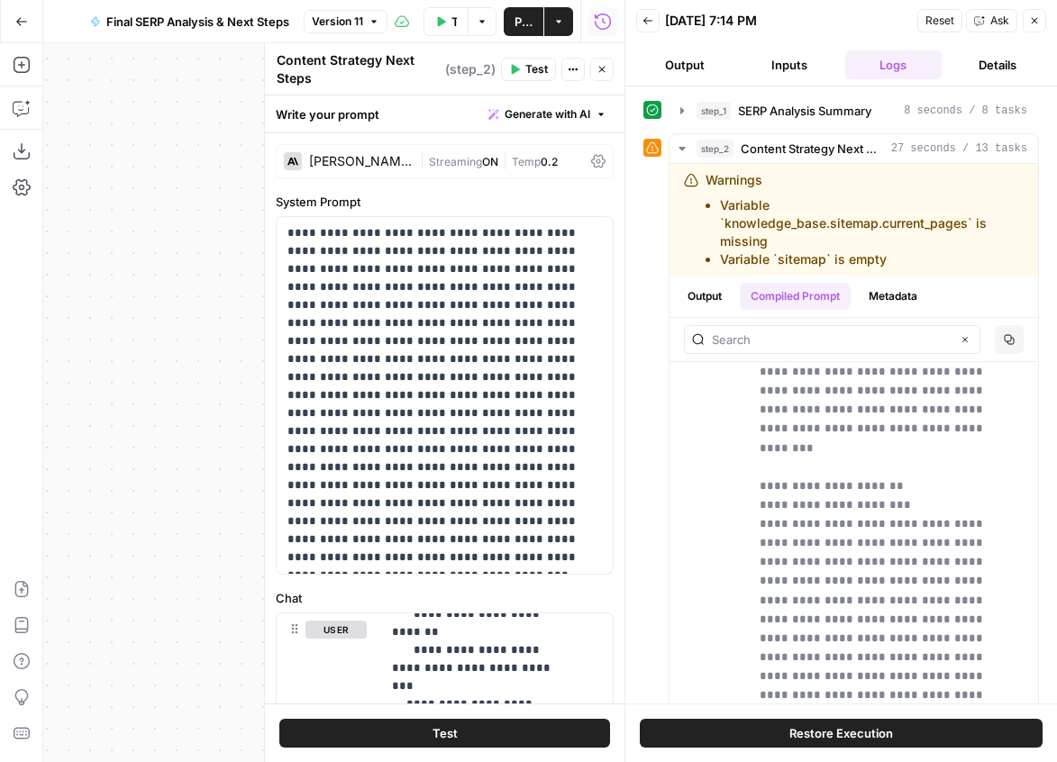
click at [10, 29] on button "Go Back" at bounding box center [21, 21] width 32 height 32
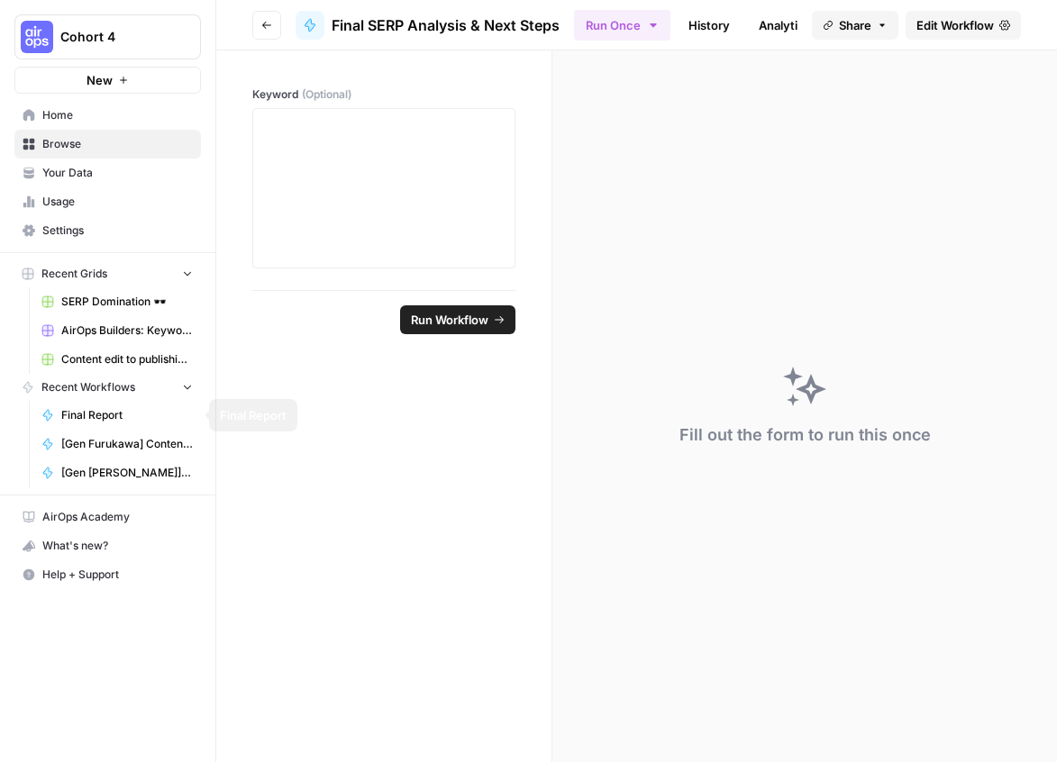
click at [87, 440] on span "[Gen Furukawa] Content Creation Power Agent Workflow" at bounding box center [127, 444] width 132 height 16
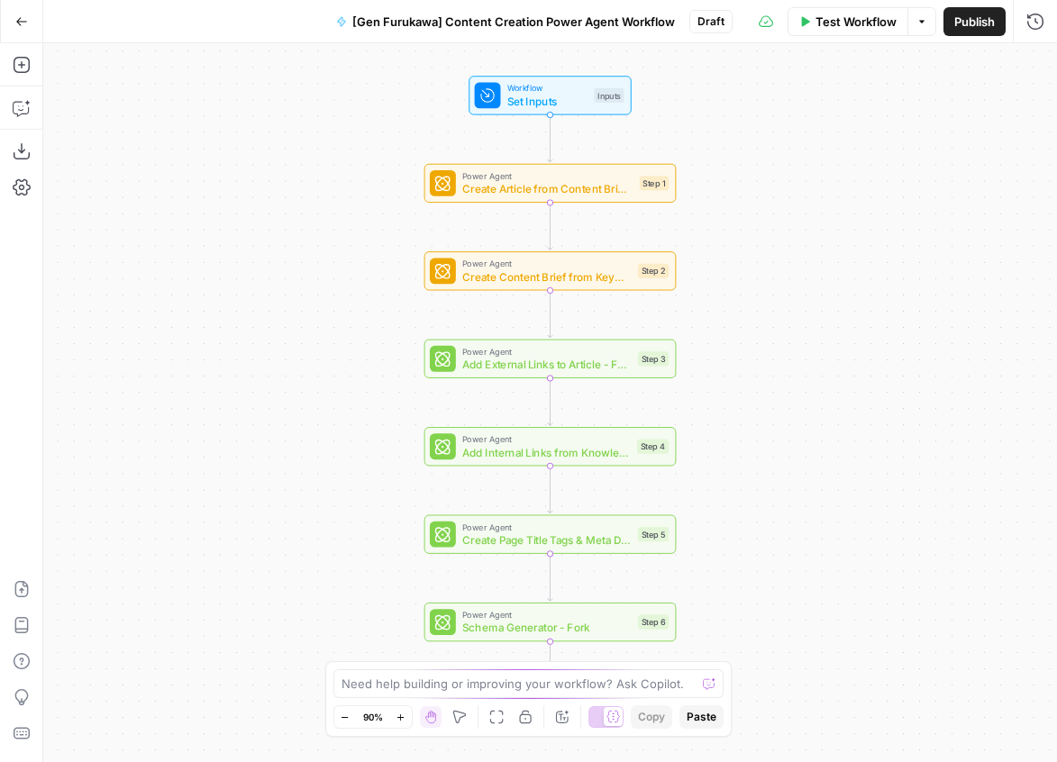
click at [36, 64] on div "Add Steps Copilot Download as JSON Settings Import JSON AirOps Academy Help Giv…" at bounding box center [21, 402] width 43 height 719
click at [31, 63] on button "Add Steps" at bounding box center [21, 64] width 29 height 29
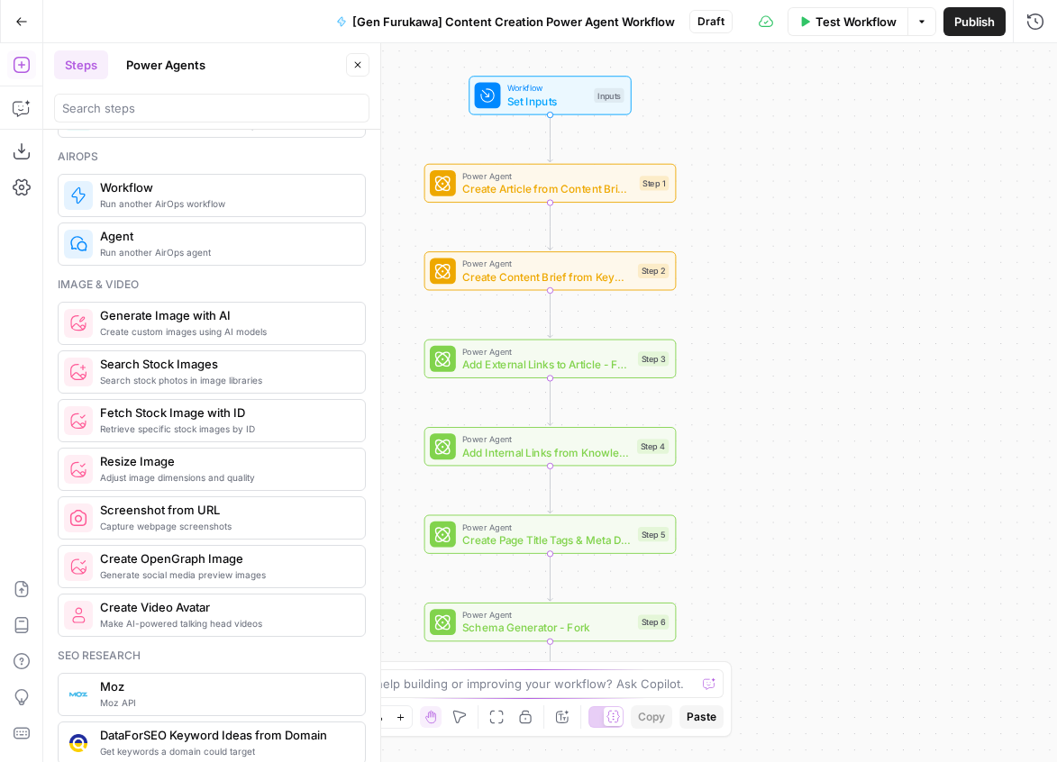
scroll to position [1128, 0]
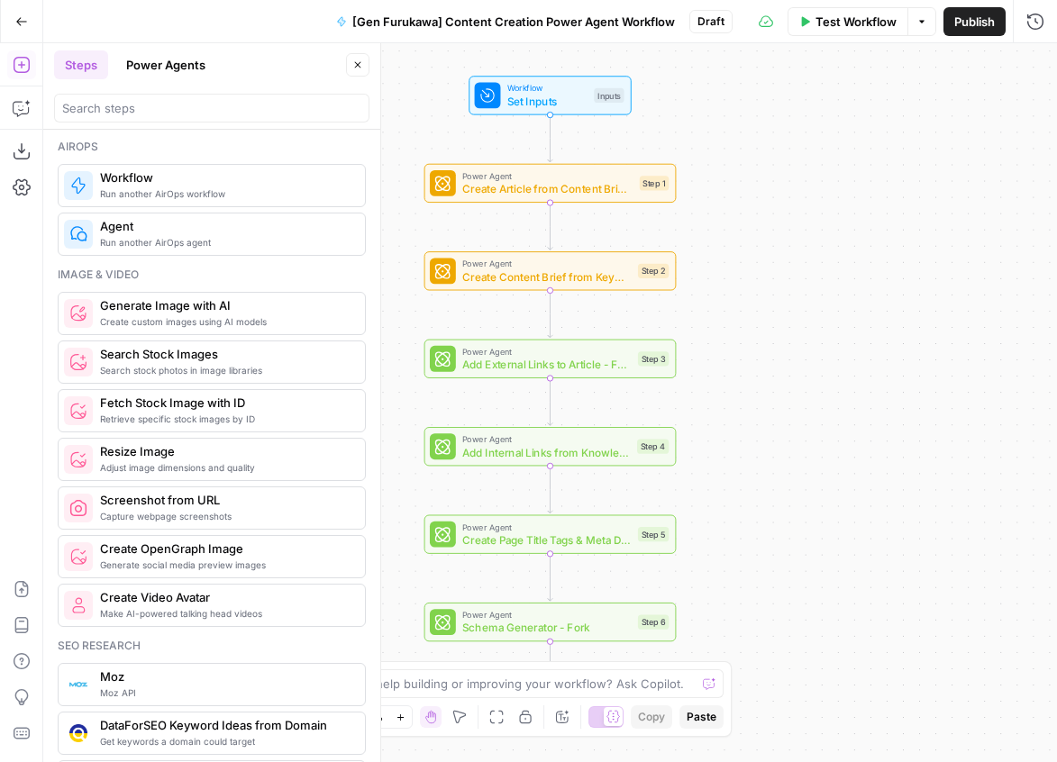
click at [22, 357] on div "Add Steps Copilot Download as JSON Settings Import JSON AirOps Academy Help Giv…" at bounding box center [21, 402] width 43 height 719
